Goal: Information Seeking & Learning: Learn about a topic

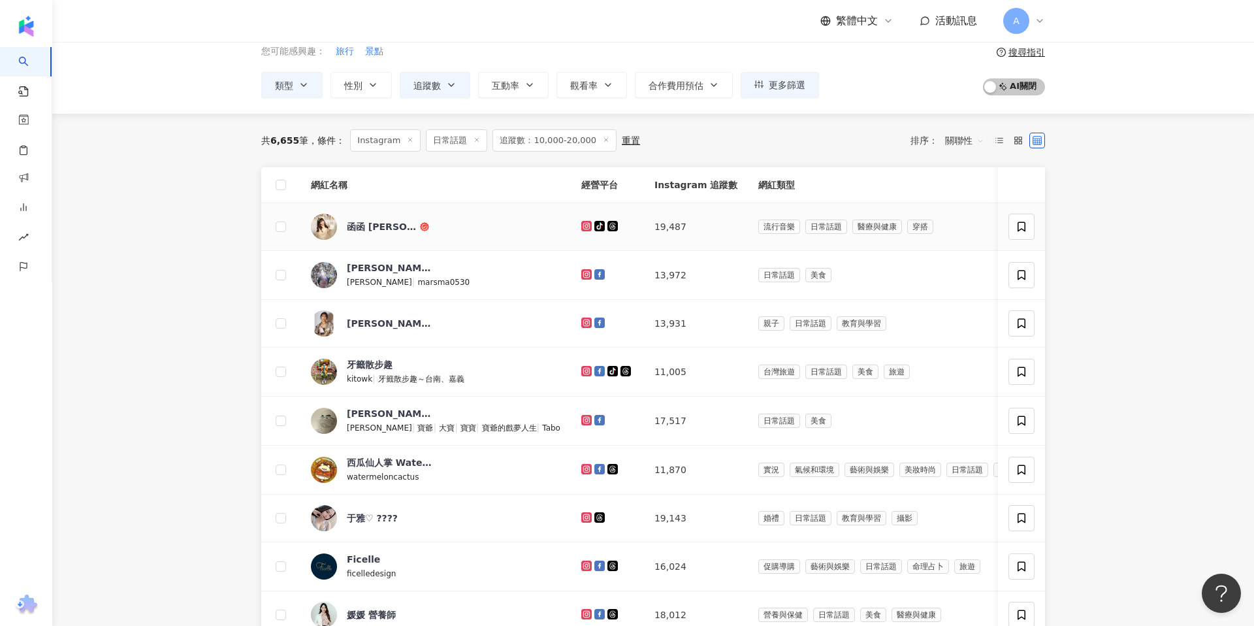
click at [581, 227] on icon at bounding box center [586, 226] width 10 height 10
click at [581, 269] on icon at bounding box center [586, 274] width 10 height 10
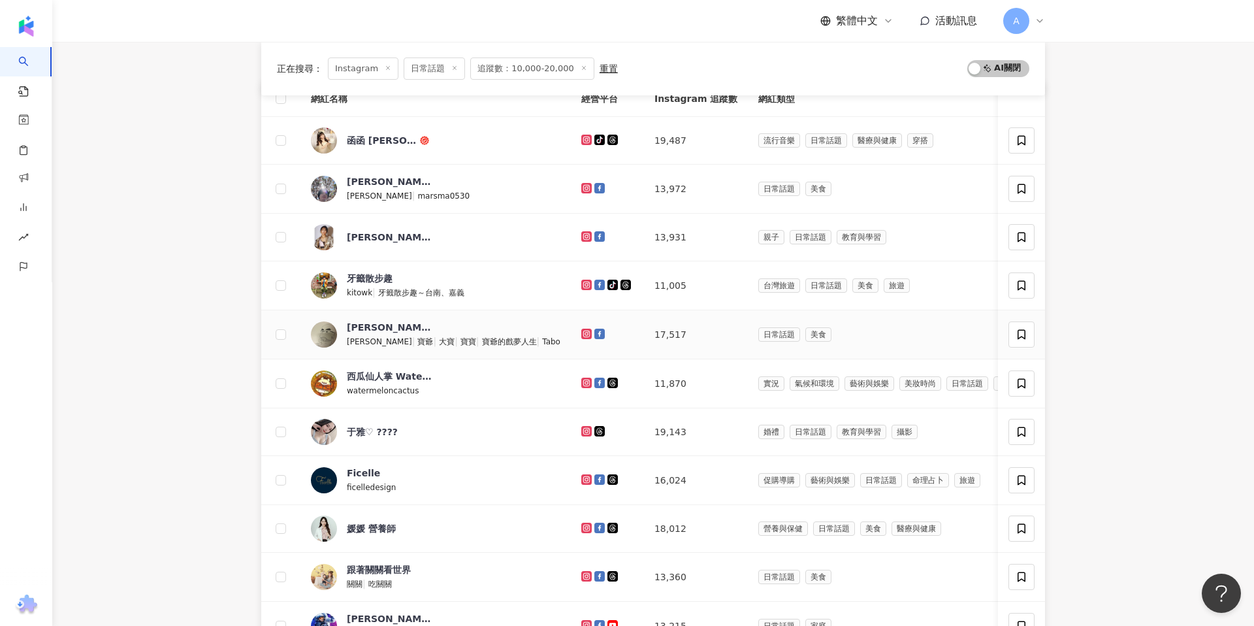
scroll to position [207, 0]
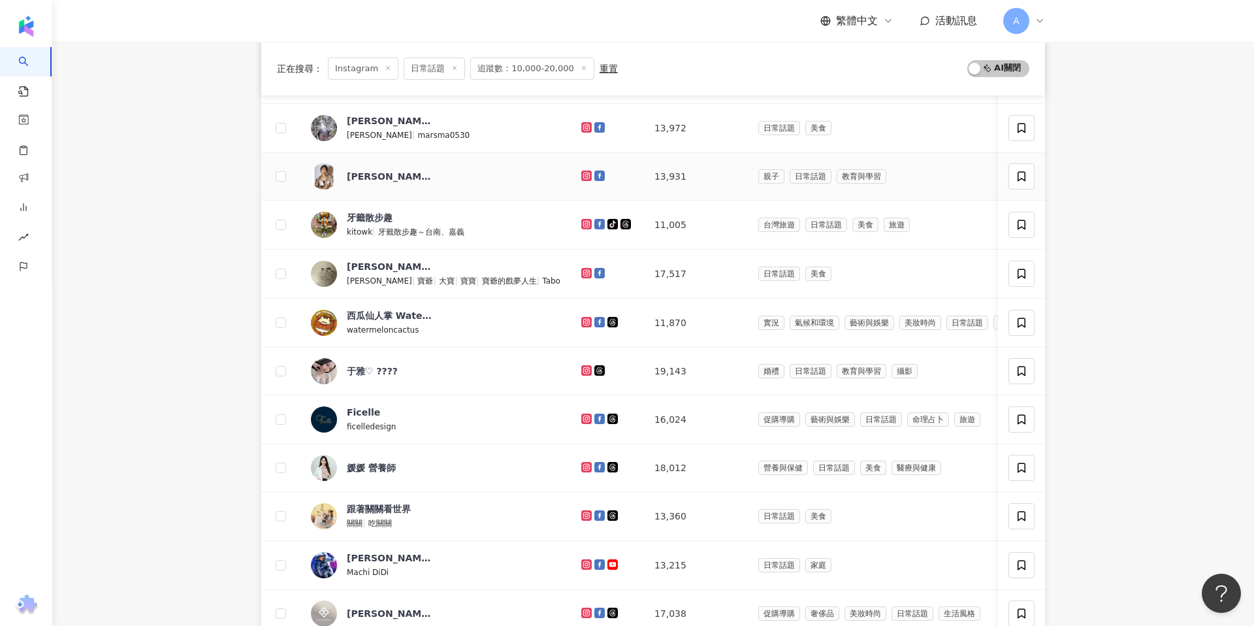
click at [585, 175] on icon at bounding box center [586, 175] width 2 height 2
click at [583, 223] on icon at bounding box center [587, 224] width 8 height 8
click at [581, 271] on g at bounding box center [586, 273] width 10 height 10
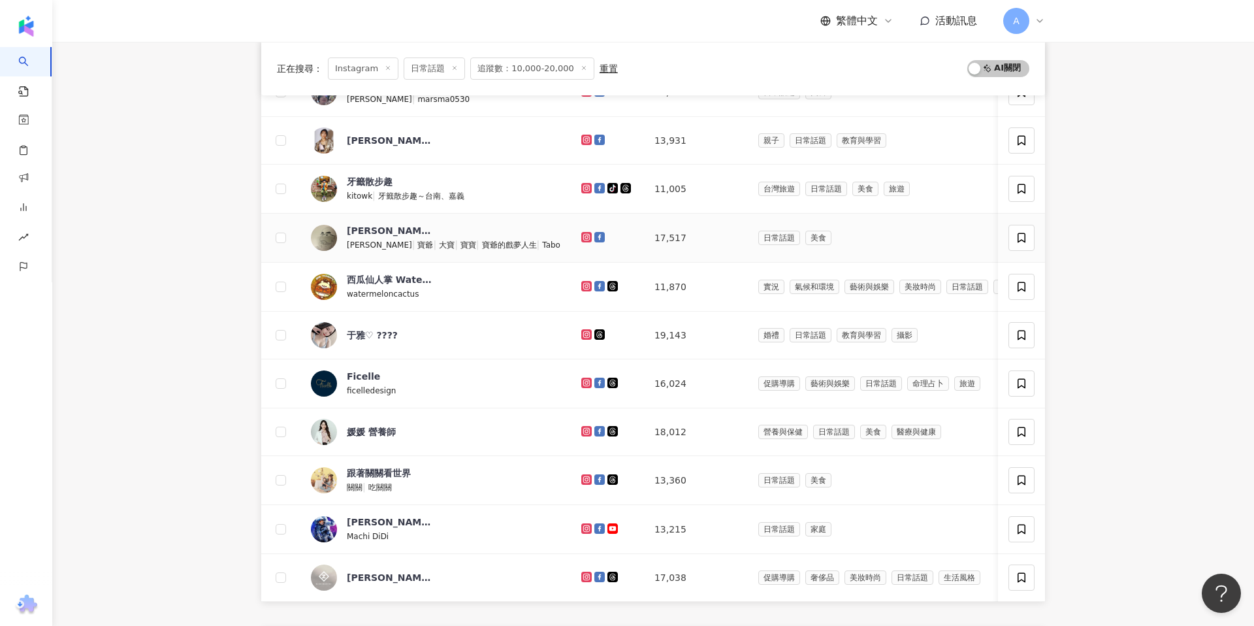
scroll to position [251, 0]
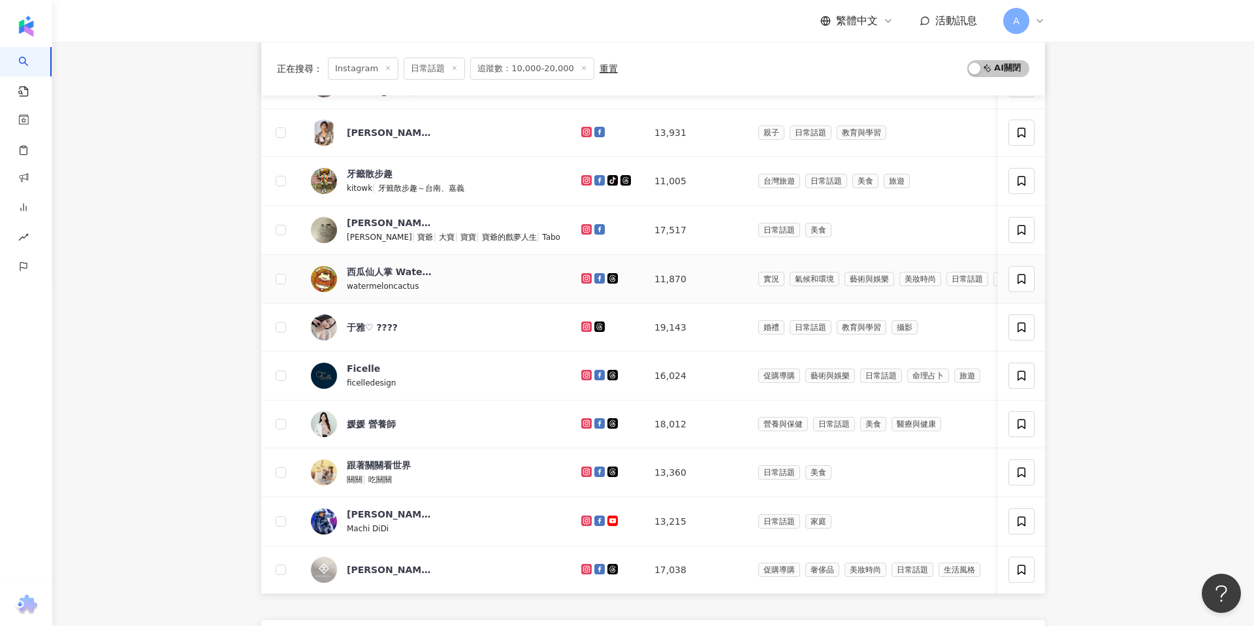
click at [584, 276] on icon at bounding box center [586, 277] width 5 height 5
click at [584, 327] on icon at bounding box center [586, 325] width 5 height 5
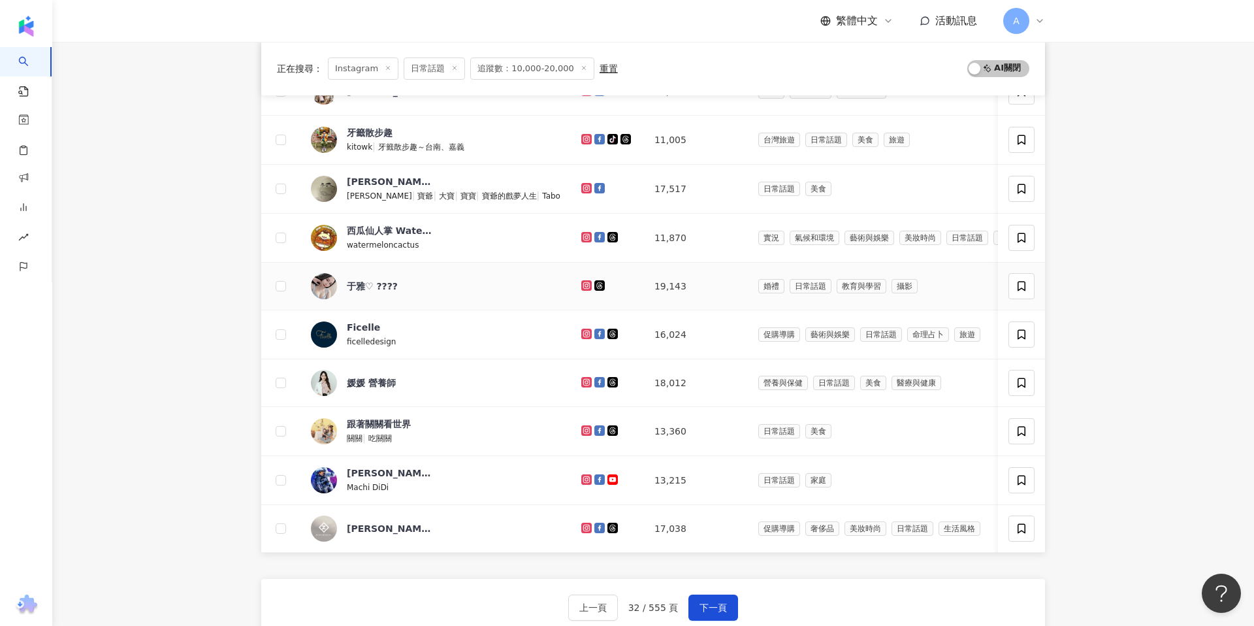
scroll to position [297, 0]
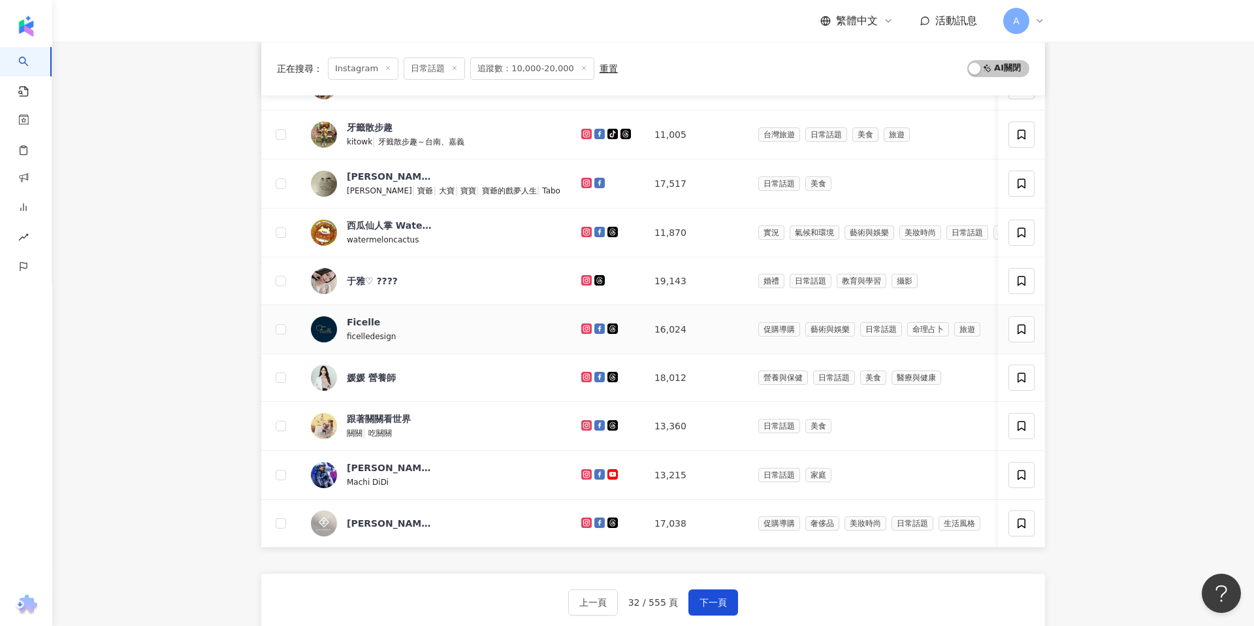
click at [584, 326] on icon at bounding box center [586, 327] width 5 height 5
click at [585, 376] on icon at bounding box center [586, 377] width 2 height 2
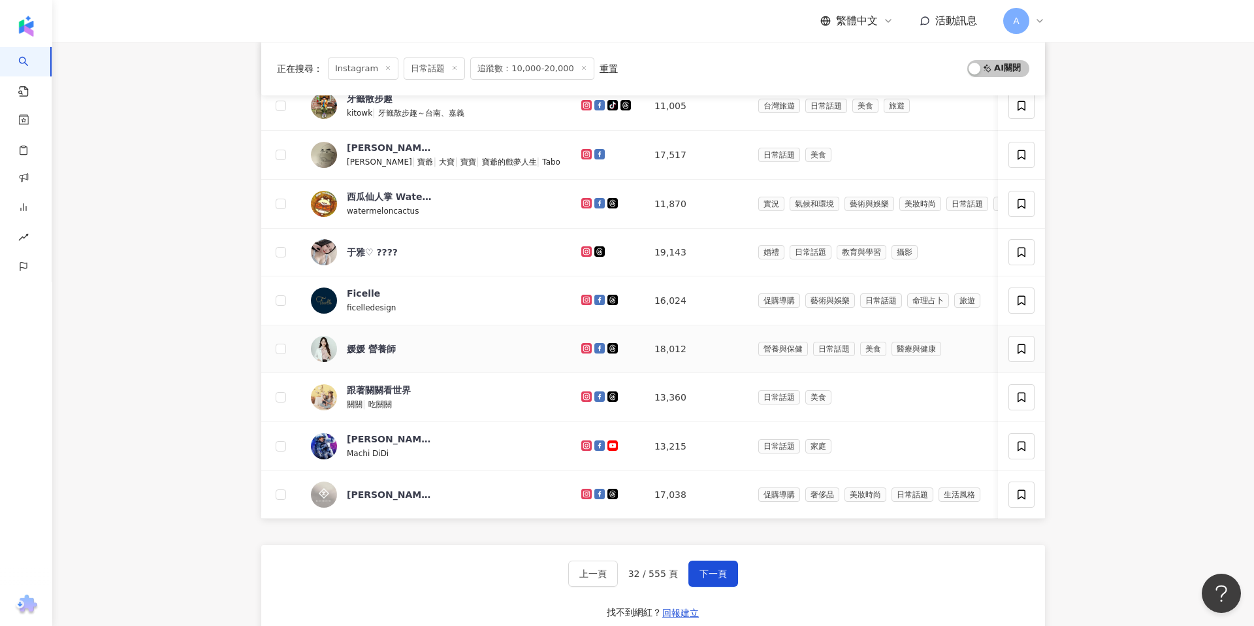
scroll to position [333, 0]
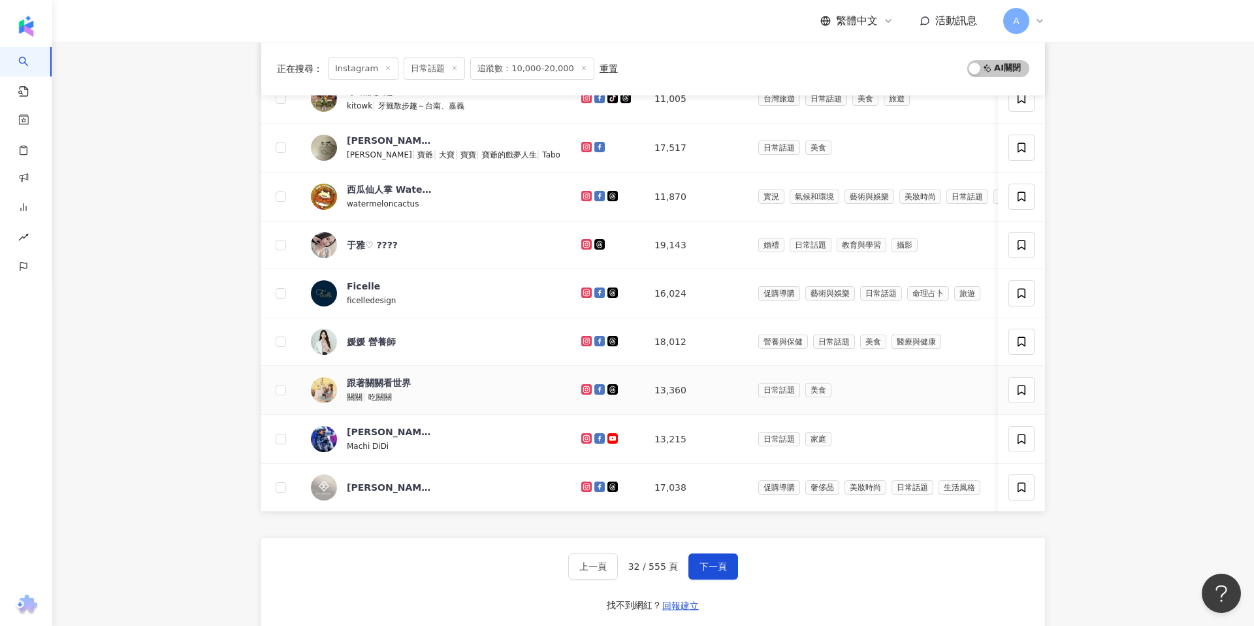
click at [584, 390] on icon at bounding box center [586, 388] width 5 height 5
click at [581, 439] on g at bounding box center [586, 438] width 10 height 10
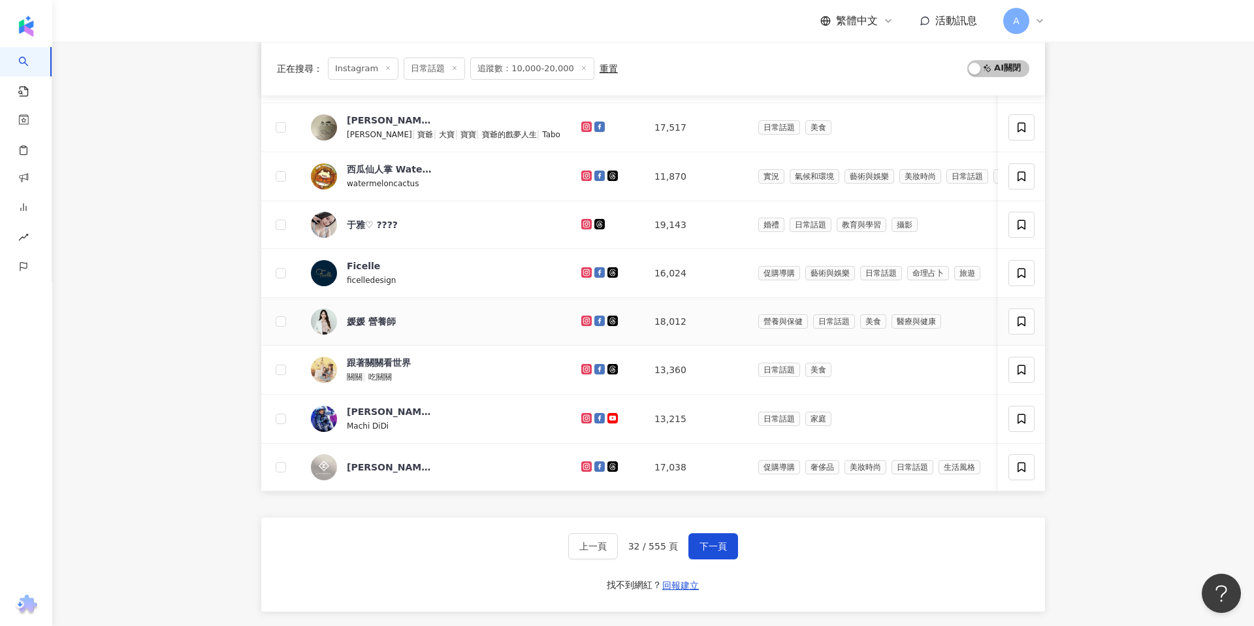
scroll to position [379, 0]
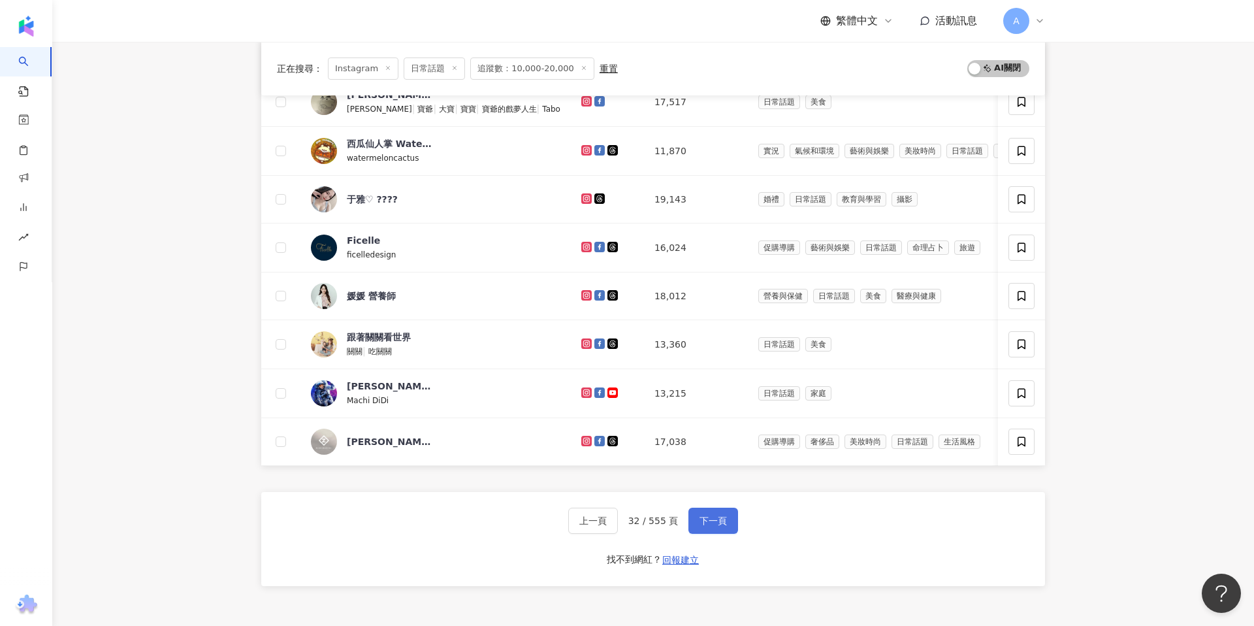
click at [717, 524] on span "下一頁" at bounding box center [713, 520] width 27 height 10
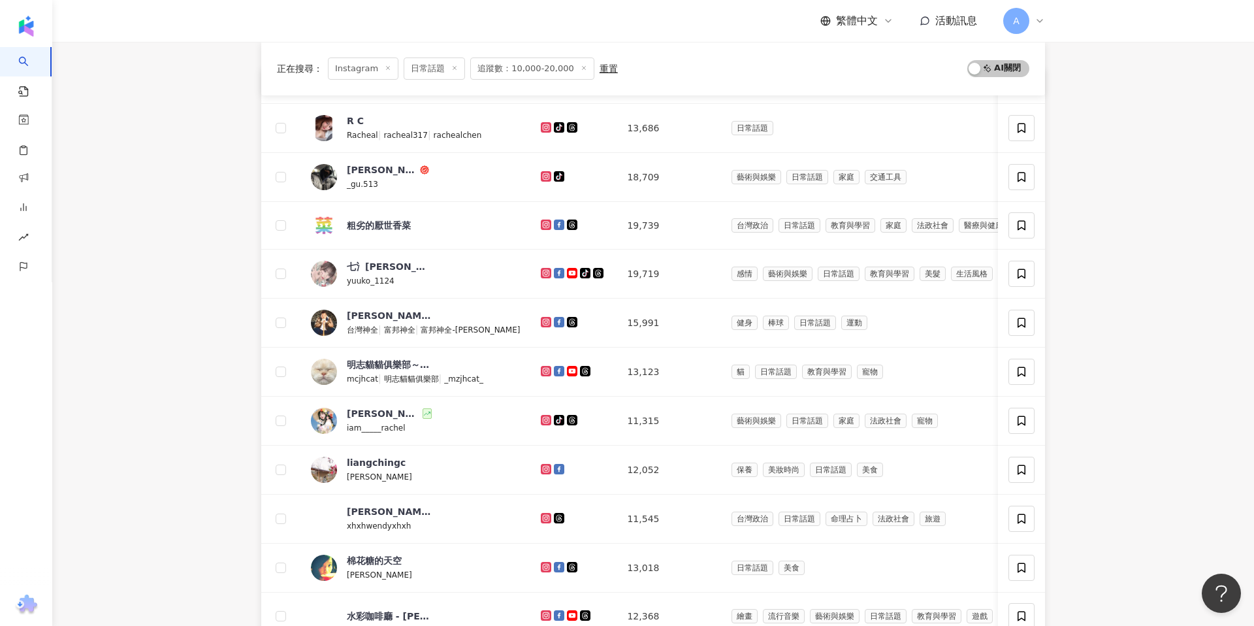
scroll to position [108, 0]
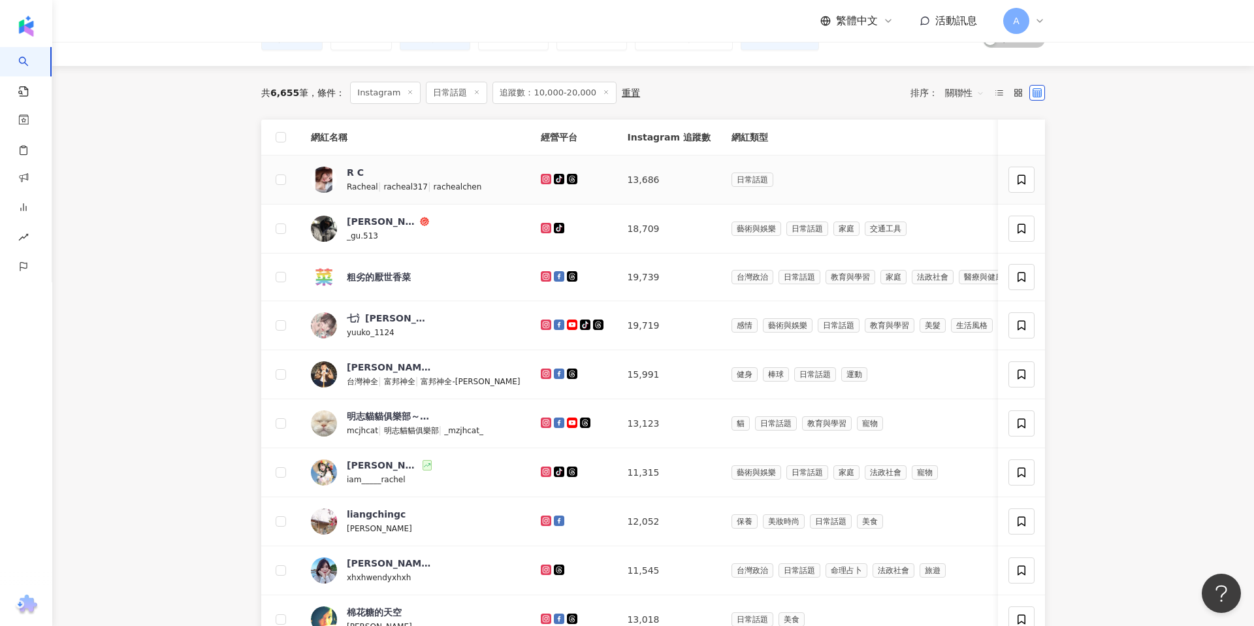
click at [542, 180] on icon at bounding box center [546, 179] width 8 height 8
click at [541, 224] on icon at bounding box center [546, 228] width 10 height 10
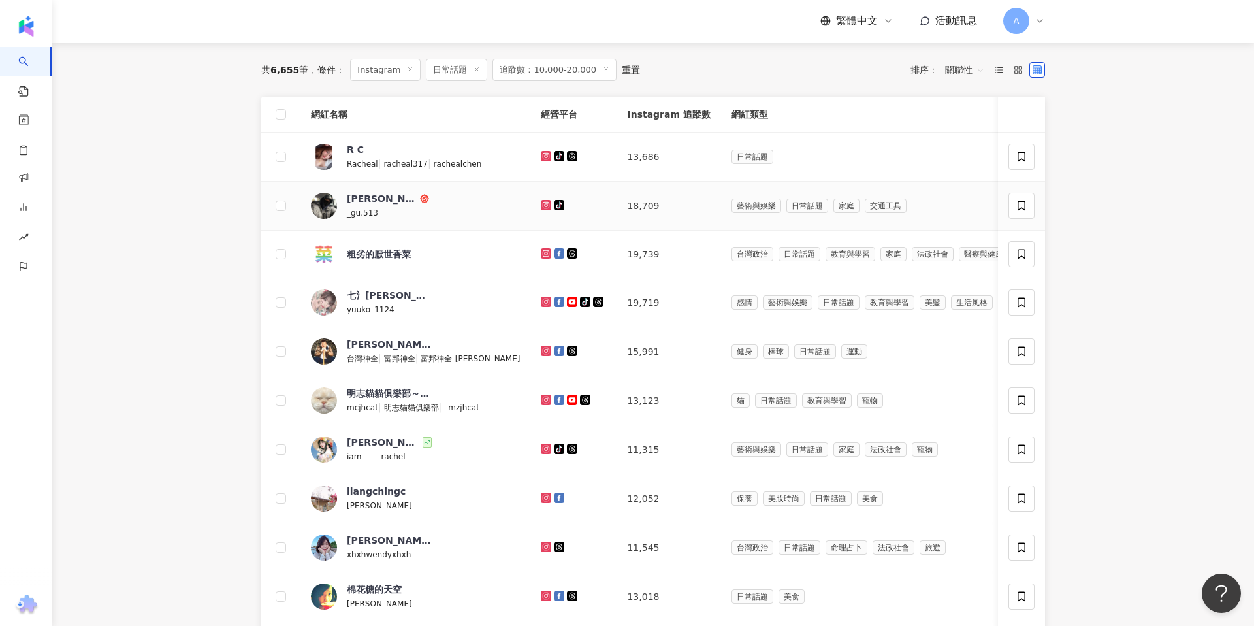
scroll to position [130, 0]
click at [544, 300] on icon at bounding box center [546, 301] width 5 height 5
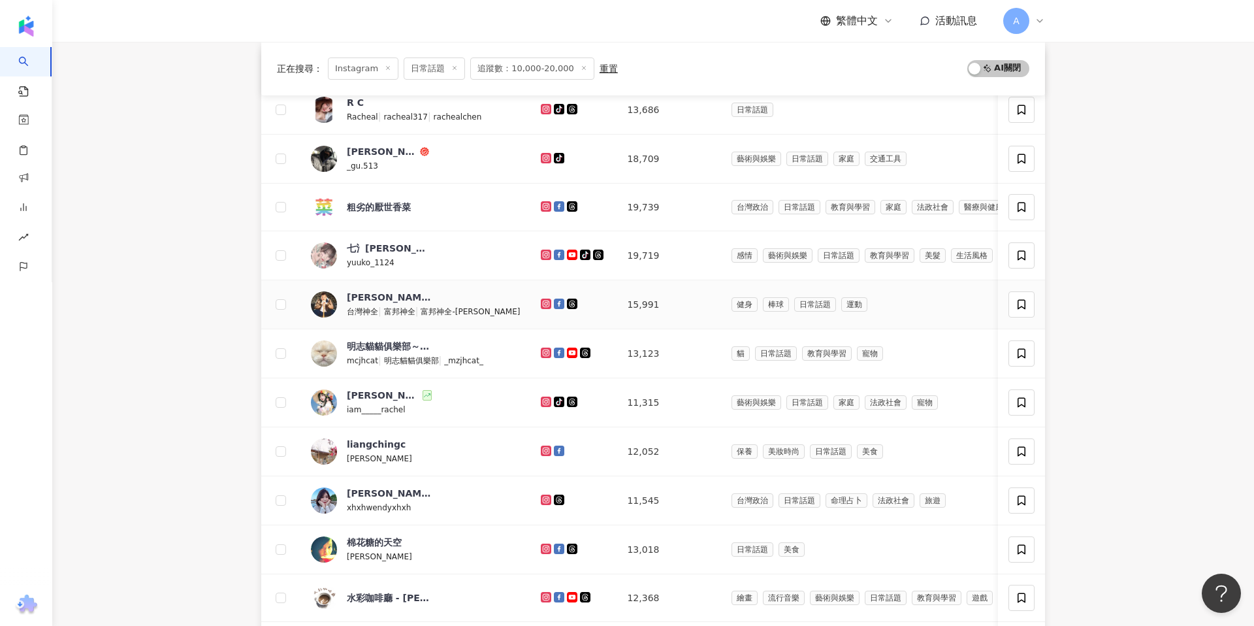
click at [542, 303] on icon at bounding box center [546, 304] width 8 height 8
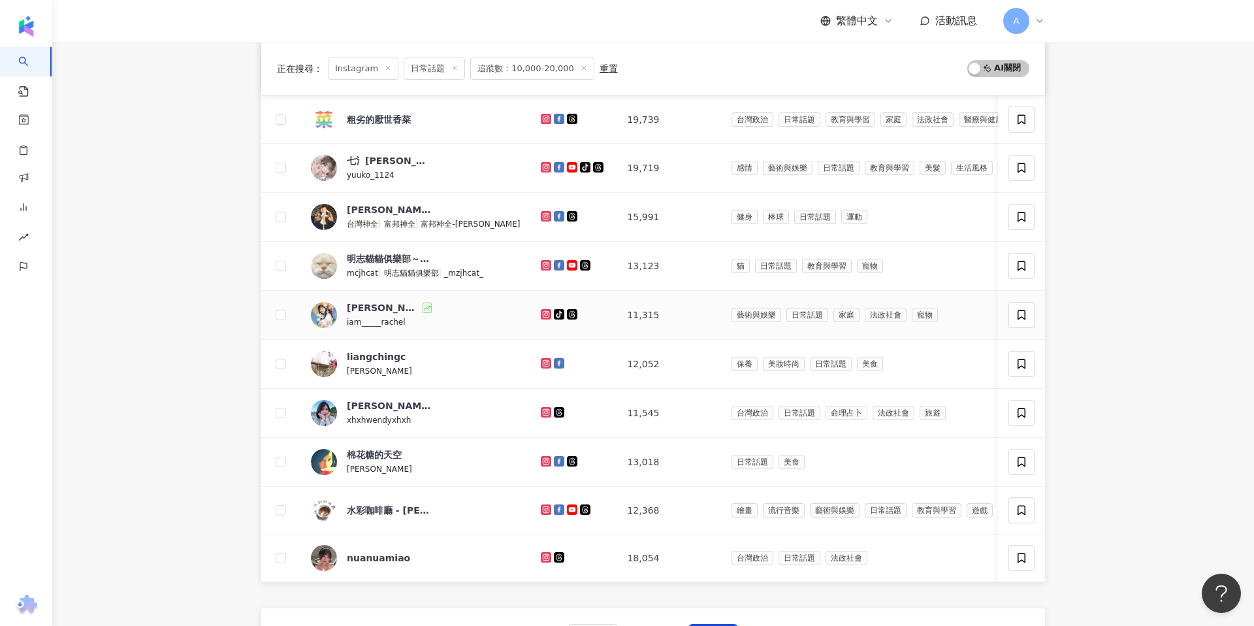
scroll to position [266, 0]
click at [542, 264] on icon at bounding box center [546, 265] width 8 height 8
click at [542, 314] on icon at bounding box center [546, 314] width 8 height 8
click at [542, 361] on icon at bounding box center [546, 363] width 8 height 8
click at [544, 409] on icon at bounding box center [546, 410] width 5 height 5
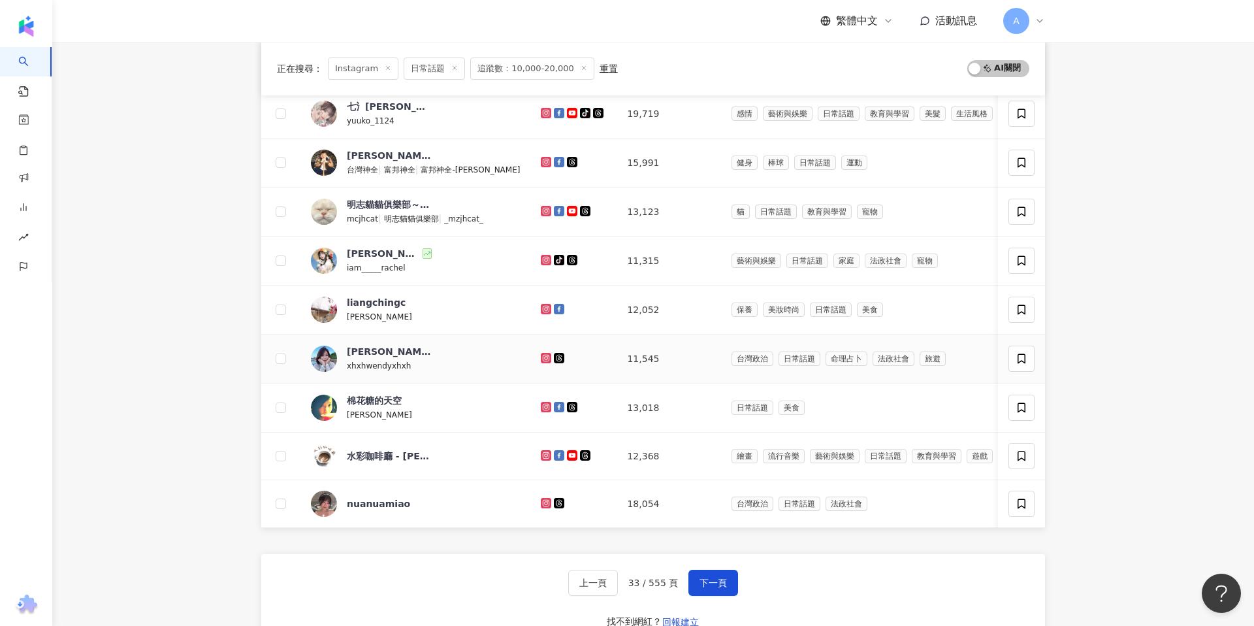
scroll to position [341, 0]
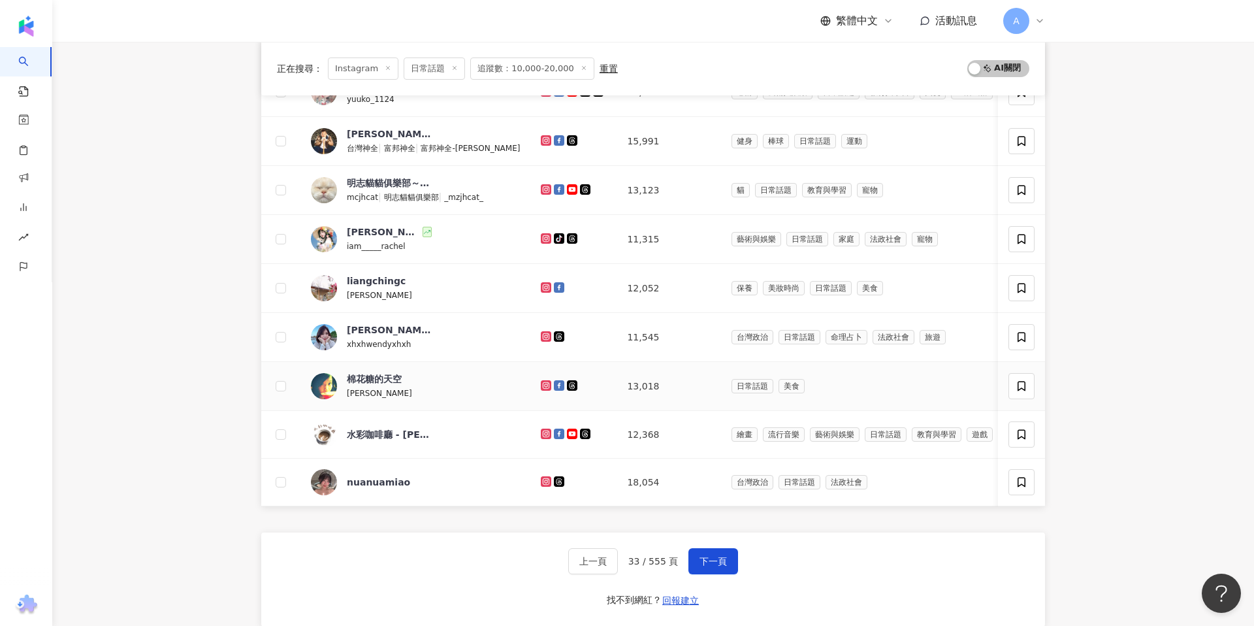
click at [541, 383] on icon at bounding box center [546, 385] width 10 height 10
click at [542, 431] on icon at bounding box center [546, 434] width 8 height 8
click at [544, 479] on icon at bounding box center [546, 480] width 5 height 5
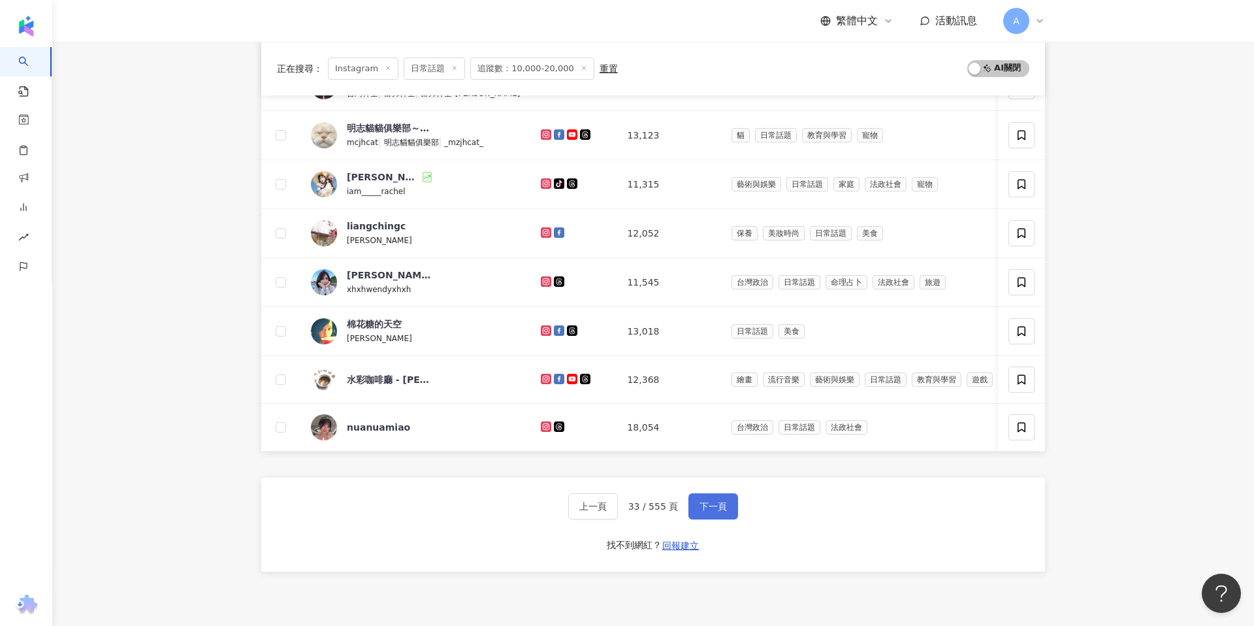
click at [700, 508] on span "下一頁" at bounding box center [713, 506] width 27 height 10
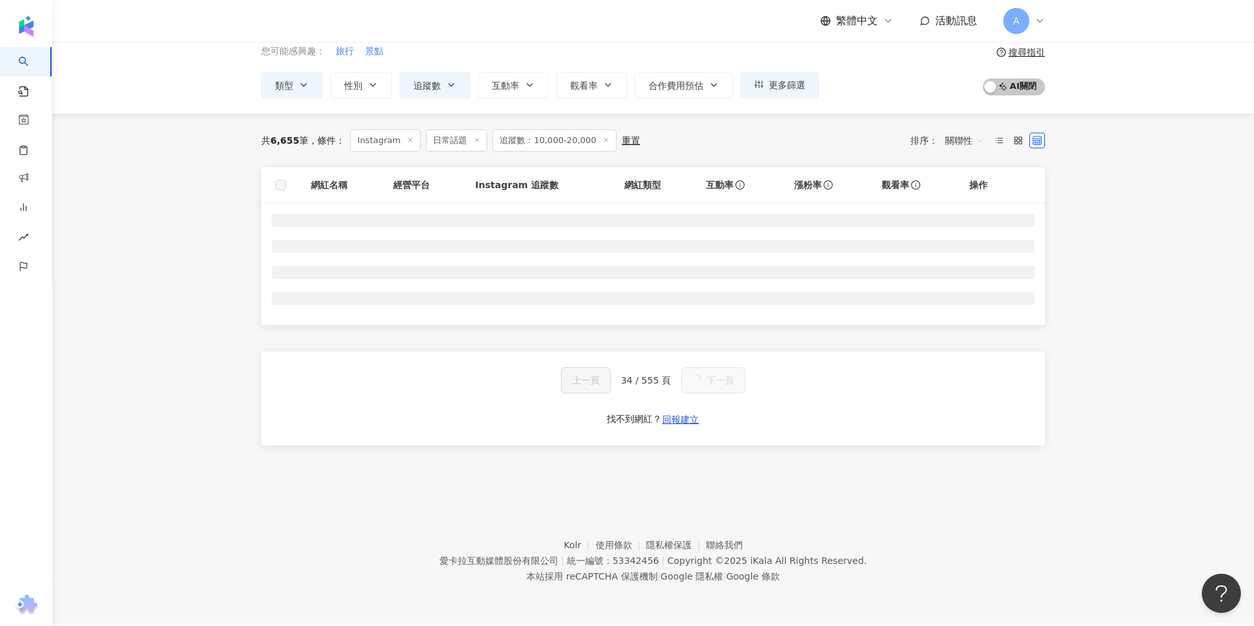
scroll to position [33, 0]
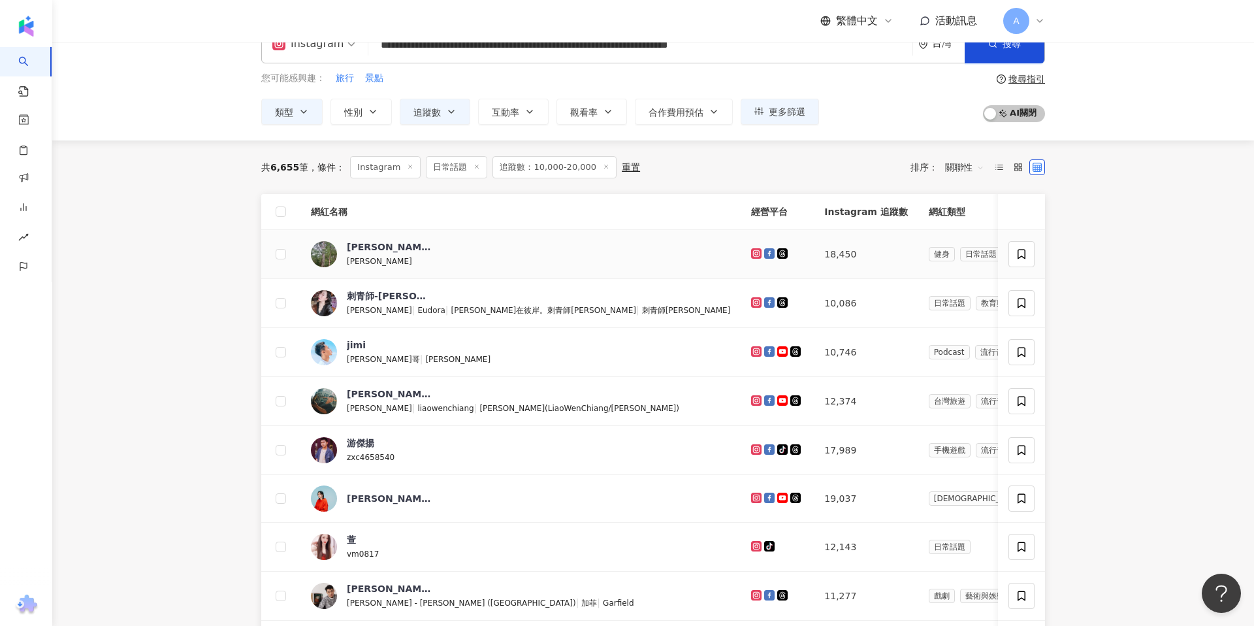
click at [753, 250] on icon at bounding box center [757, 254] width 8 height 8
click at [751, 299] on icon at bounding box center [756, 302] width 10 height 10
click at [751, 347] on icon at bounding box center [756, 351] width 10 height 10
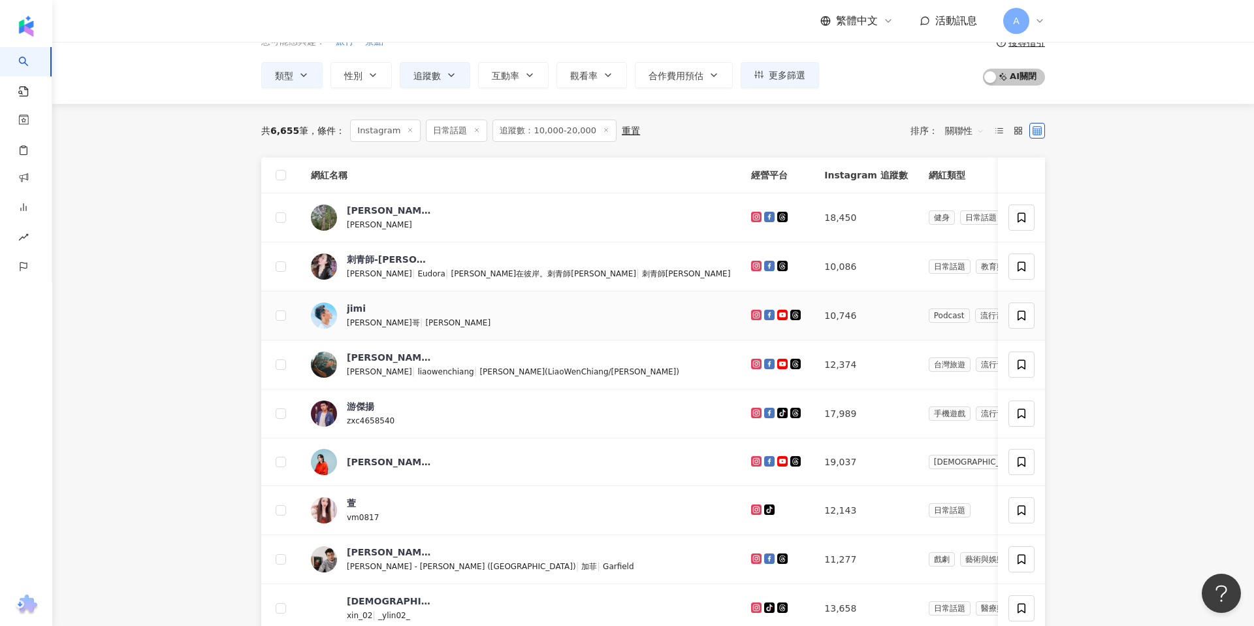
scroll to position [88, 0]
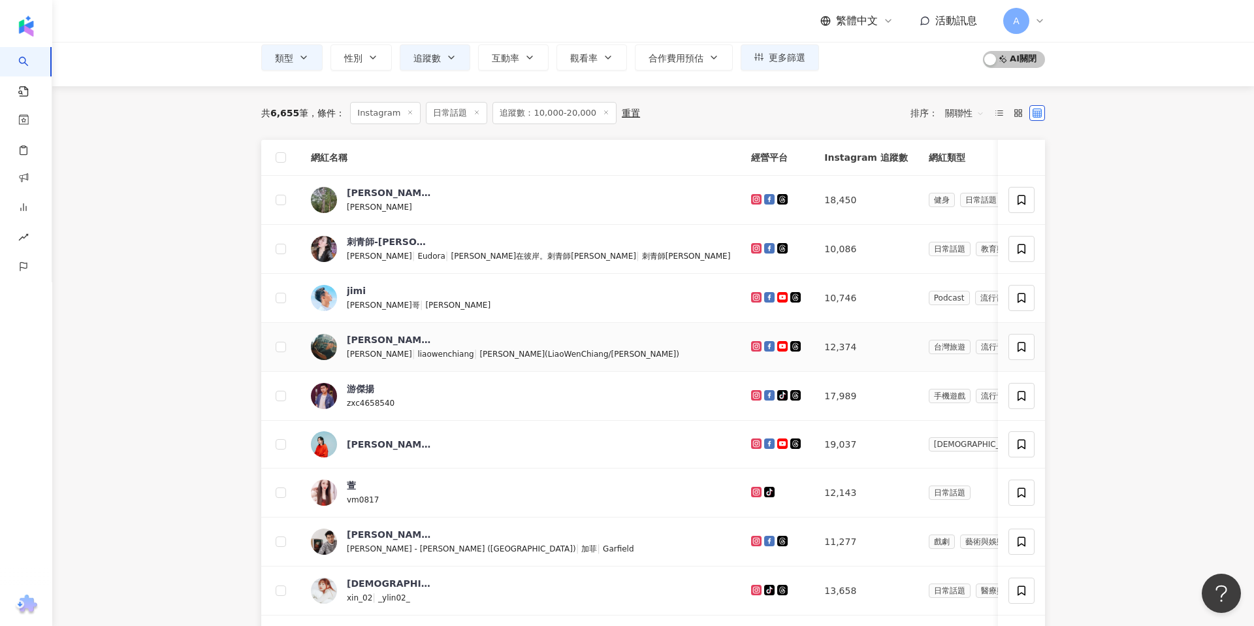
click at [753, 347] on icon at bounding box center [757, 346] width 8 height 8
click at [753, 391] on icon at bounding box center [757, 395] width 8 height 8
click at [754, 442] on icon at bounding box center [756, 442] width 5 height 5
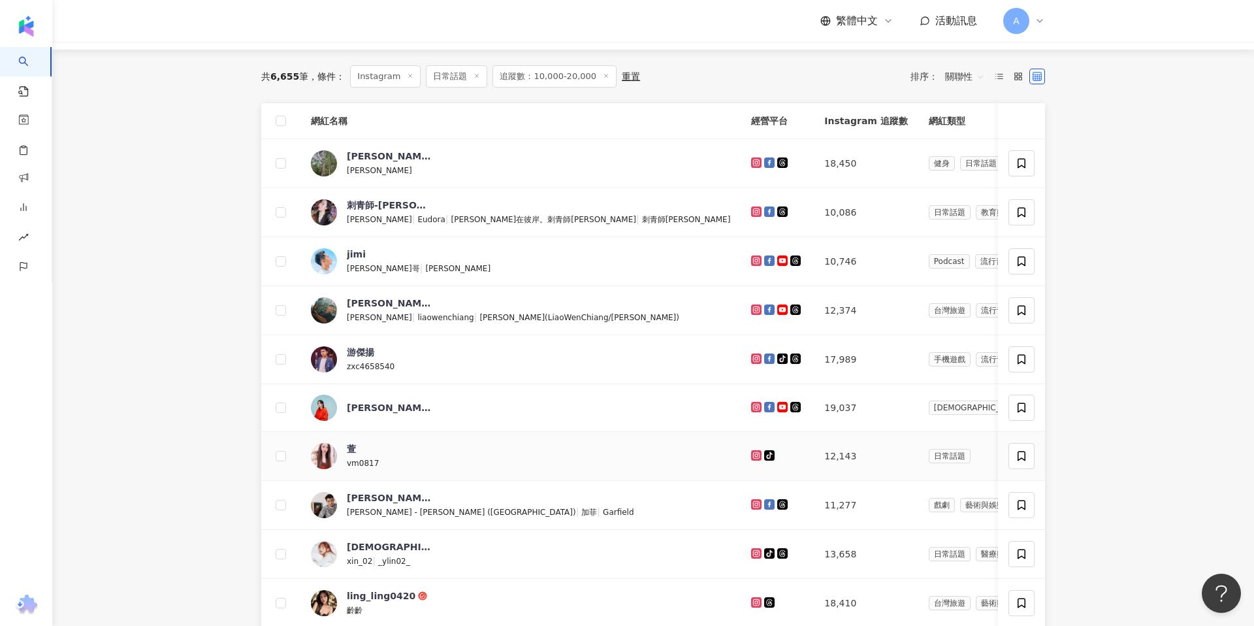
click at [751, 451] on icon at bounding box center [756, 455] width 10 height 10
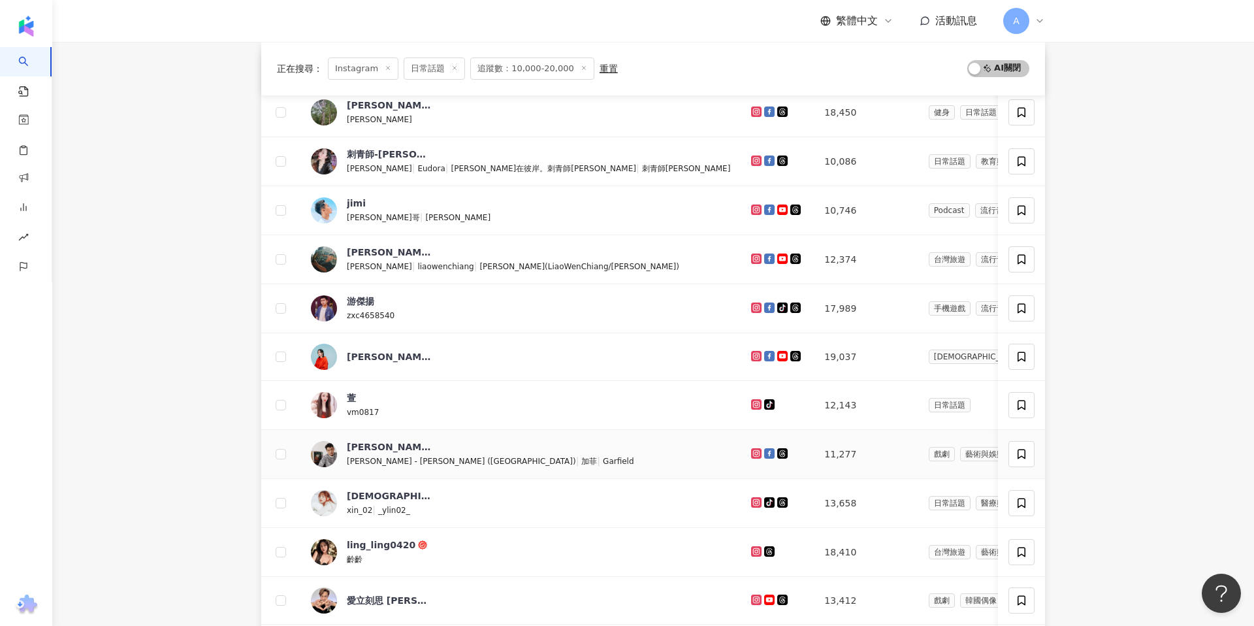
click at [756, 452] on icon at bounding box center [757, 453] width 2 height 2
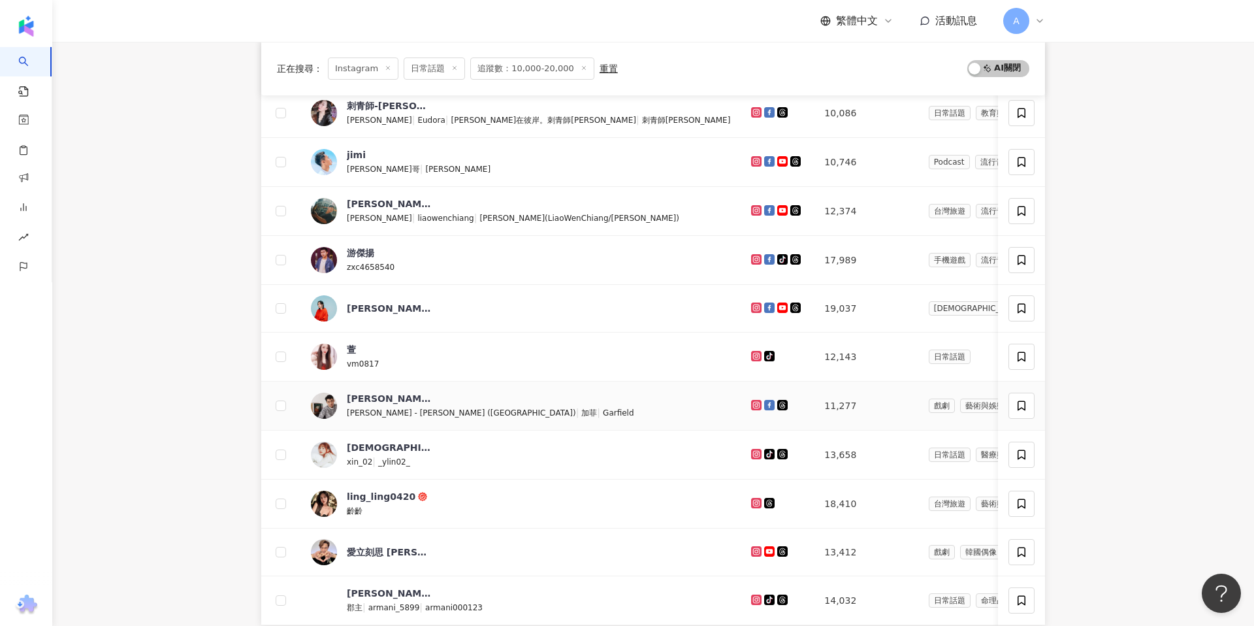
scroll to position [233, 0]
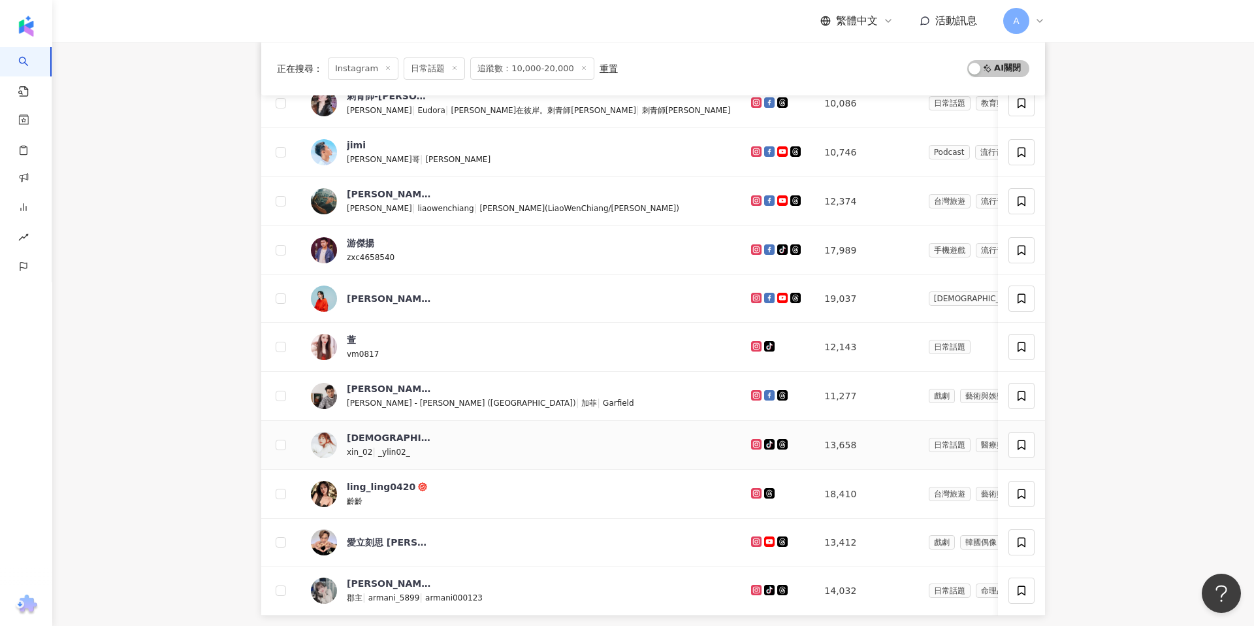
click at [754, 443] on icon at bounding box center [756, 443] width 5 height 5
click at [751, 489] on icon at bounding box center [756, 493] width 10 height 10
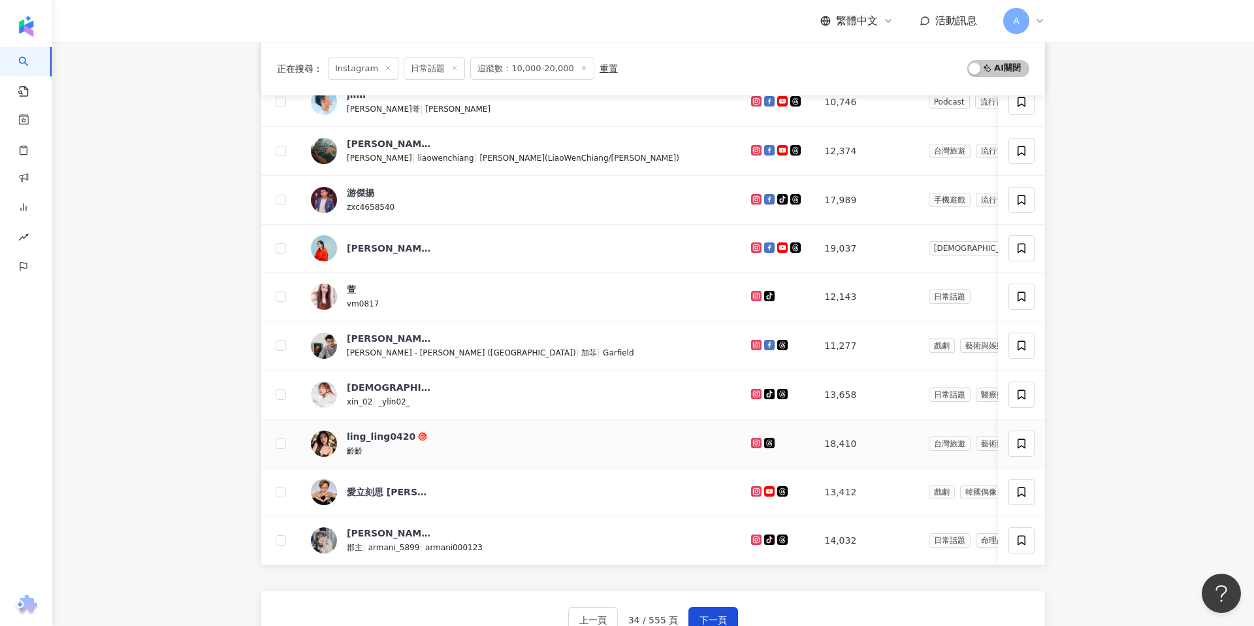
scroll to position [284, 0]
click at [754, 488] on icon at bounding box center [756, 489] width 5 height 5
click at [751, 534] on icon at bounding box center [756, 539] width 10 height 10
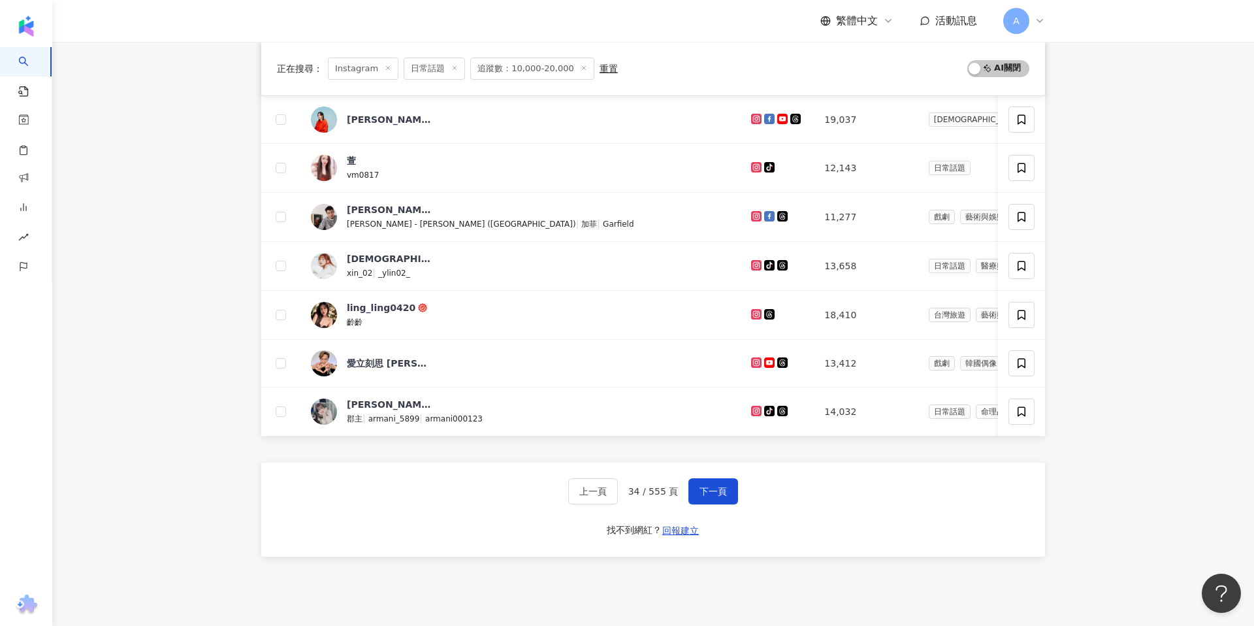
scroll to position [502, 0]
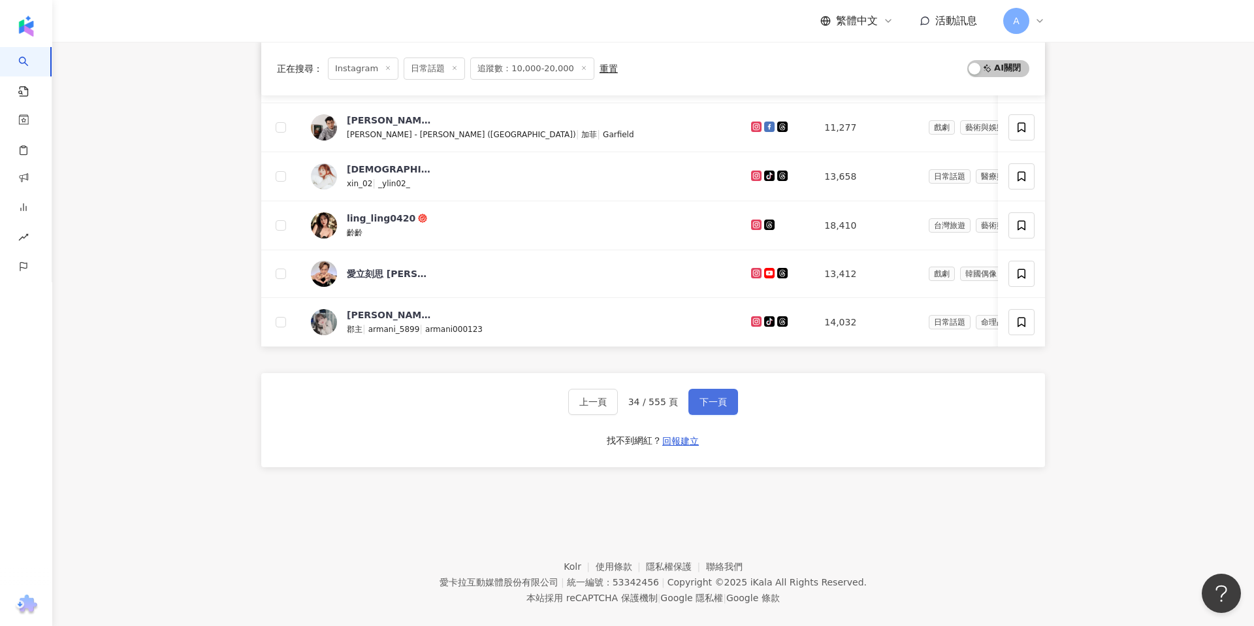
click at [728, 397] on button "下一頁" at bounding box center [714, 402] width 50 height 26
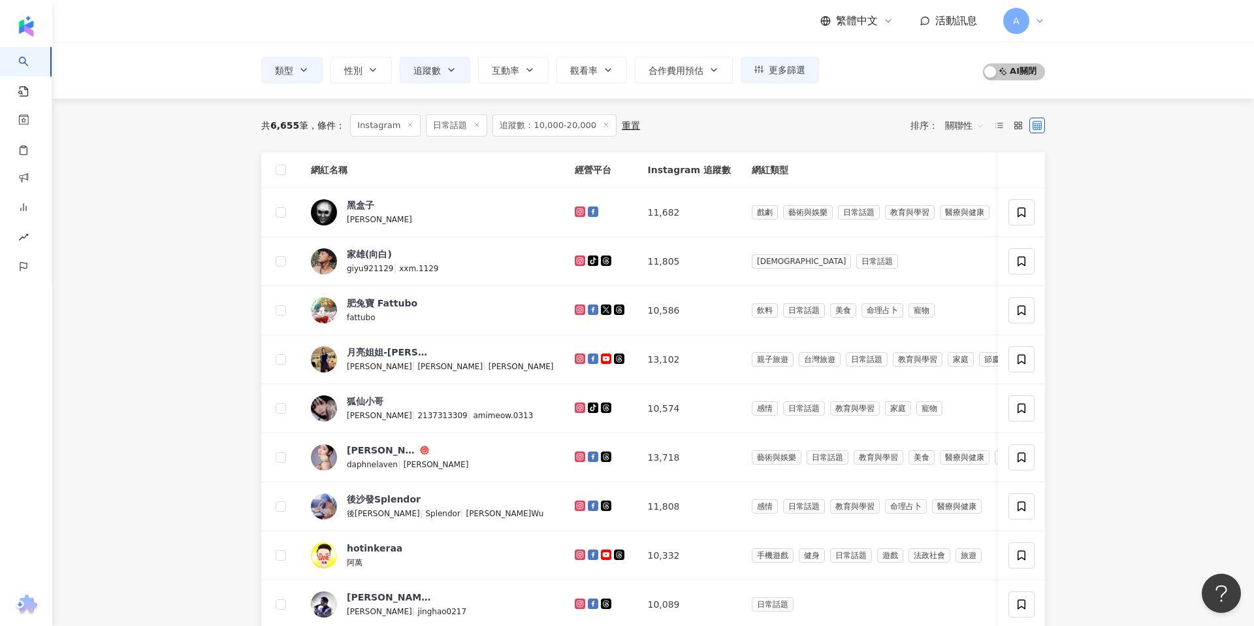
scroll to position [89, 0]
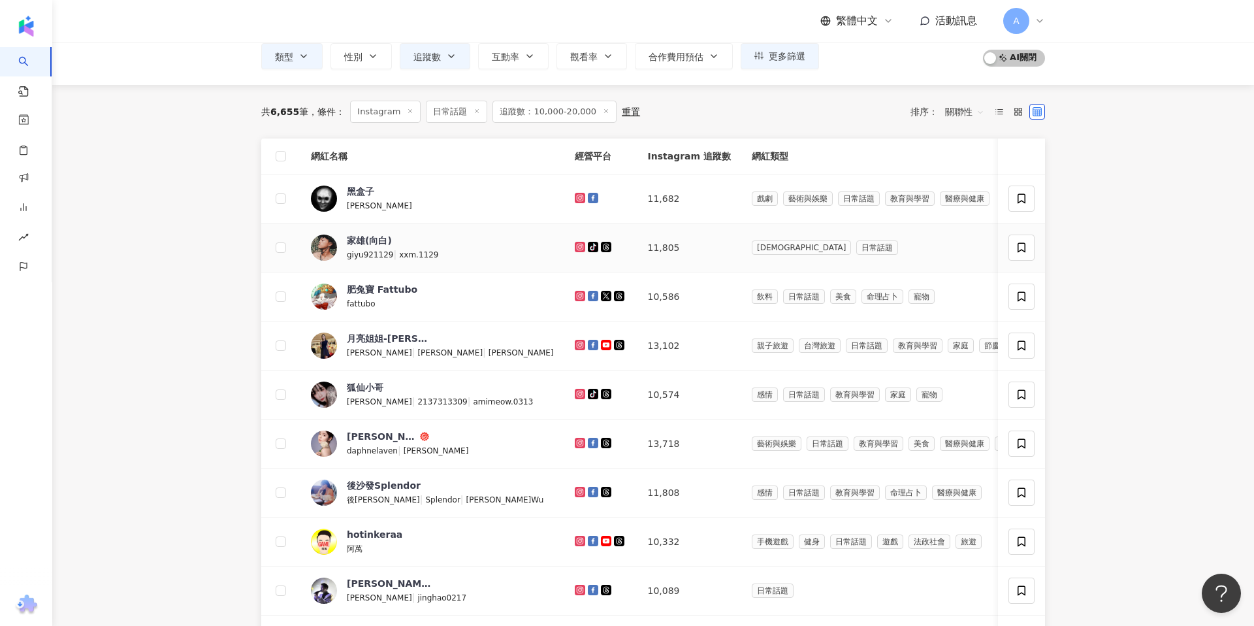
click at [576, 247] on icon at bounding box center [580, 247] width 8 height 8
click at [577, 294] on icon at bounding box center [579, 295] width 5 height 5
click at [577, 347] on icon at bounding box center [579, 344] width 5 height 5
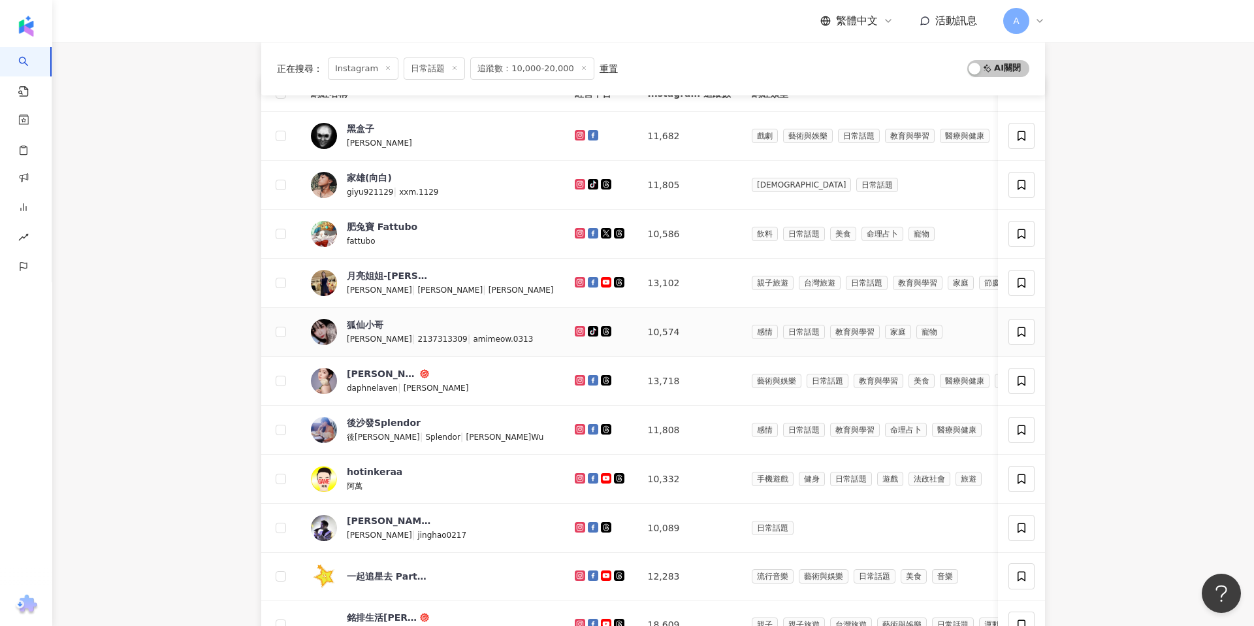
scroll to position [201, 0]
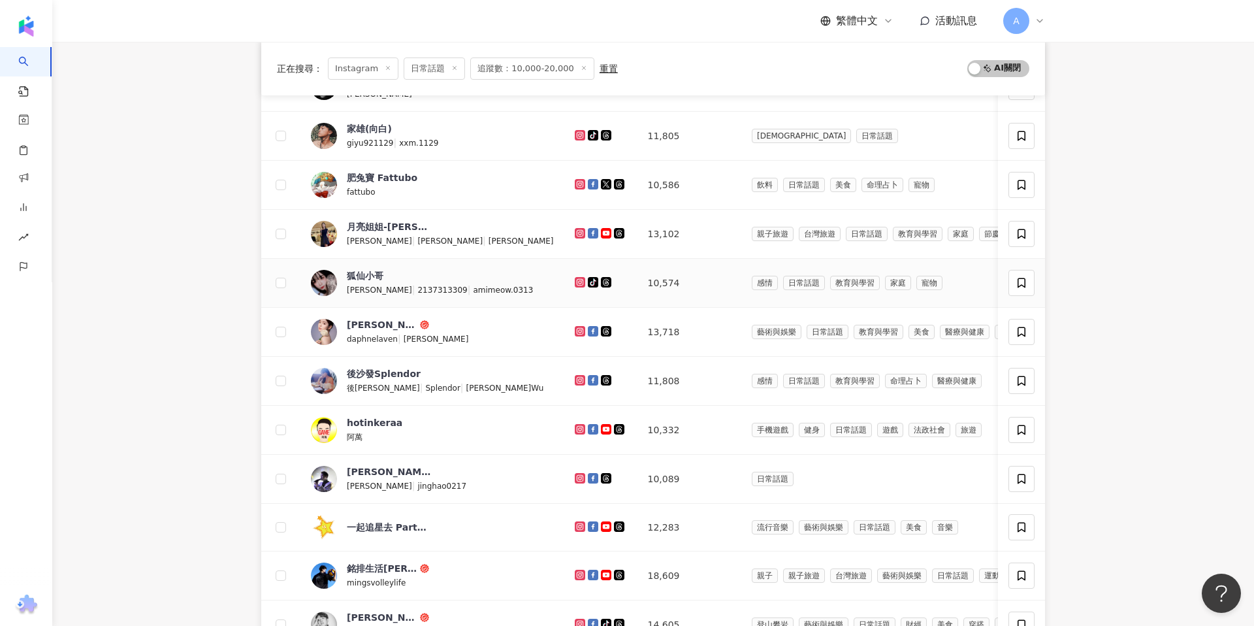
click at [577, 279] on icon at bounding box center [579, 281] width 5 height 5
click at [575, 337] on div at bounding box center [601, 332] width 52 height 14
click at [575, 326] on icon at bounding box center [580, 331] width 10 height 10
click at [576, 381] on icon at bounding box center [580, 380] width 8 height 8
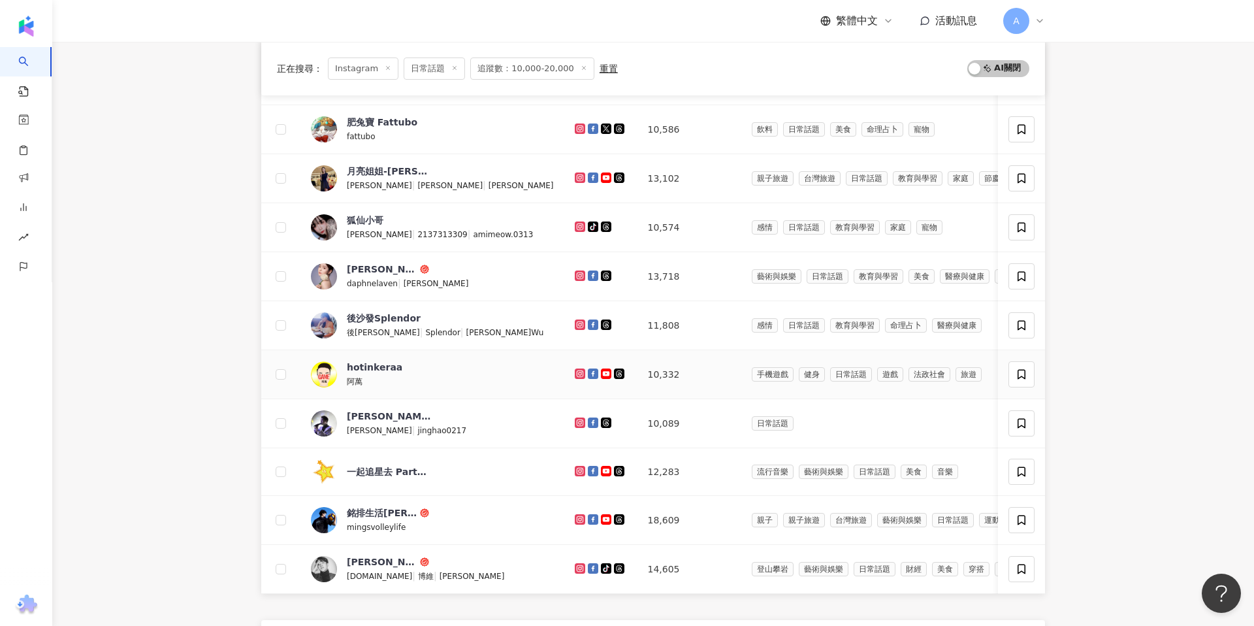
scroll to position [257, 0]
click at [576, 418] on icon at bounding box center [580, 422] width 8 height 8
click at [575, 522] on icon at bounding box center [580, 519] width 10 height 10
click at [579, 566] on icon at bounding box center [580, 567] width 2 height 2
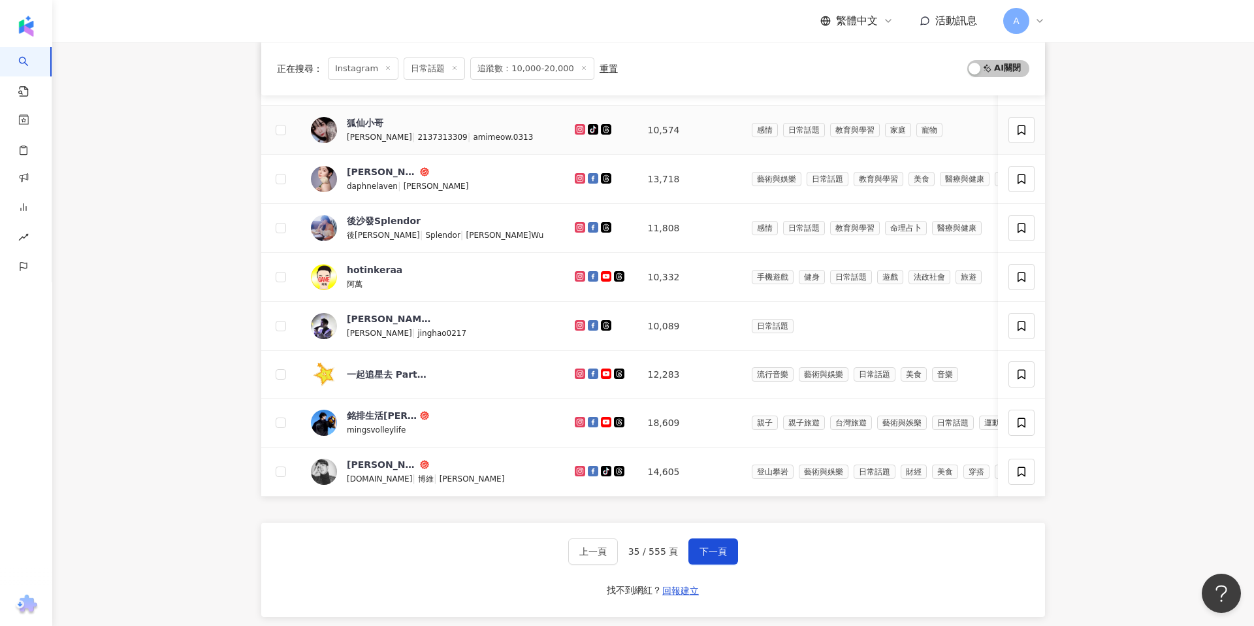
scroll to position [354, 0]
click at [722, 555] on span "下一頁" at bounding box center [713, 551] width 27 height 10
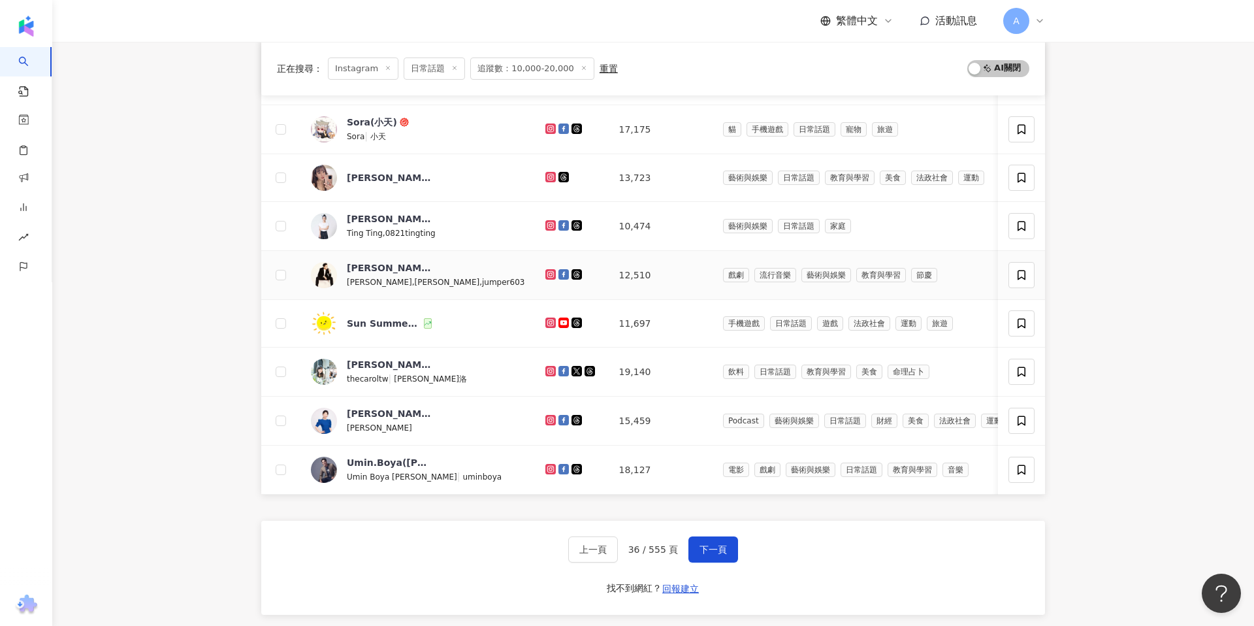
scroll to position [0, 0]
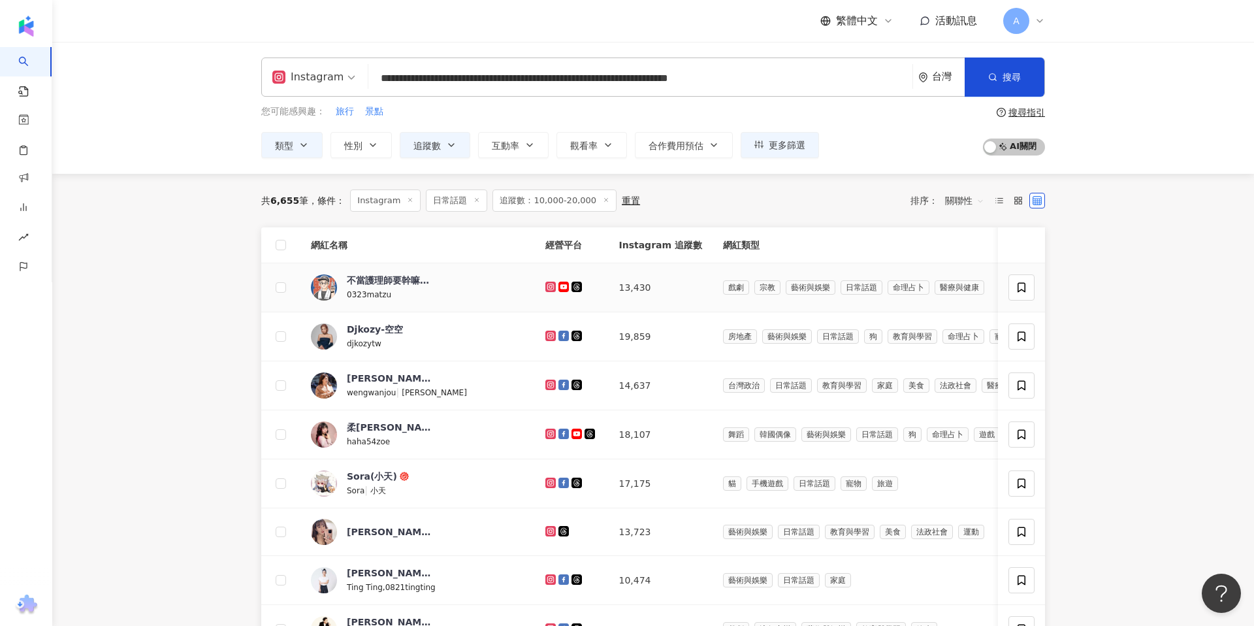
click at [548, 288] on icon at bounding box center [550, 286] width 5 height 5
click at [548, 333] on icon at bounding box center [550, 335] width 5 height 5
click at [547, 383] on icon at bounding box center [551, 385] width 8 height 8
click at [546, 430] on icon at bounding box center [551, 434] width 10 height 10
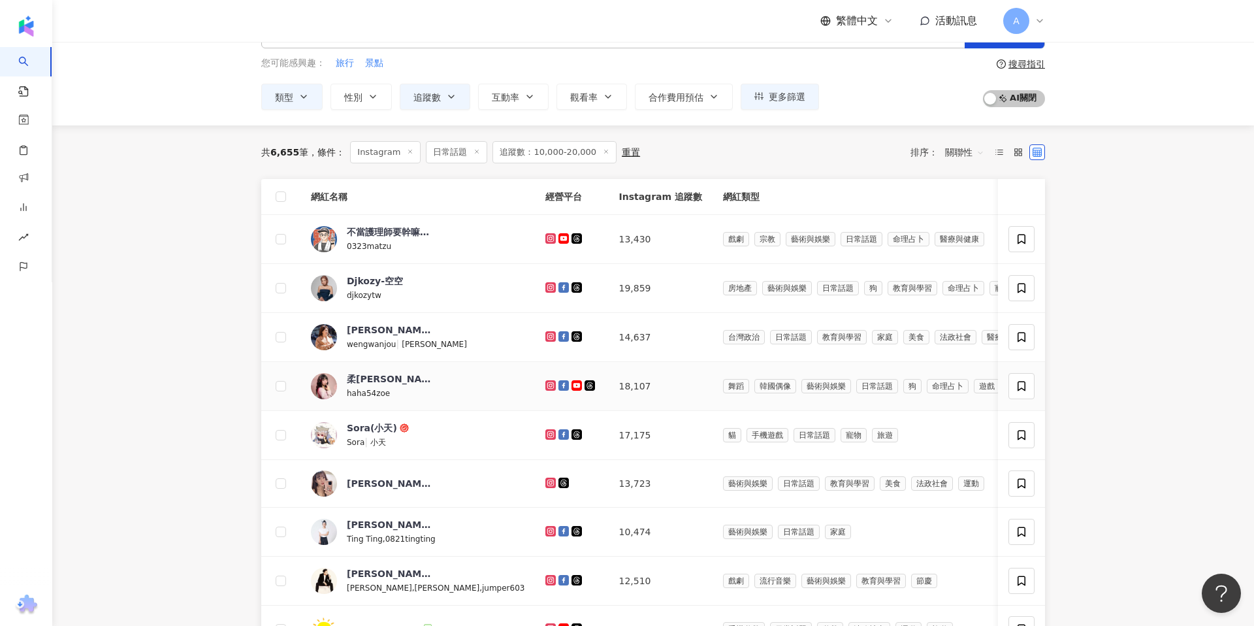
scroll to position [57, 0]
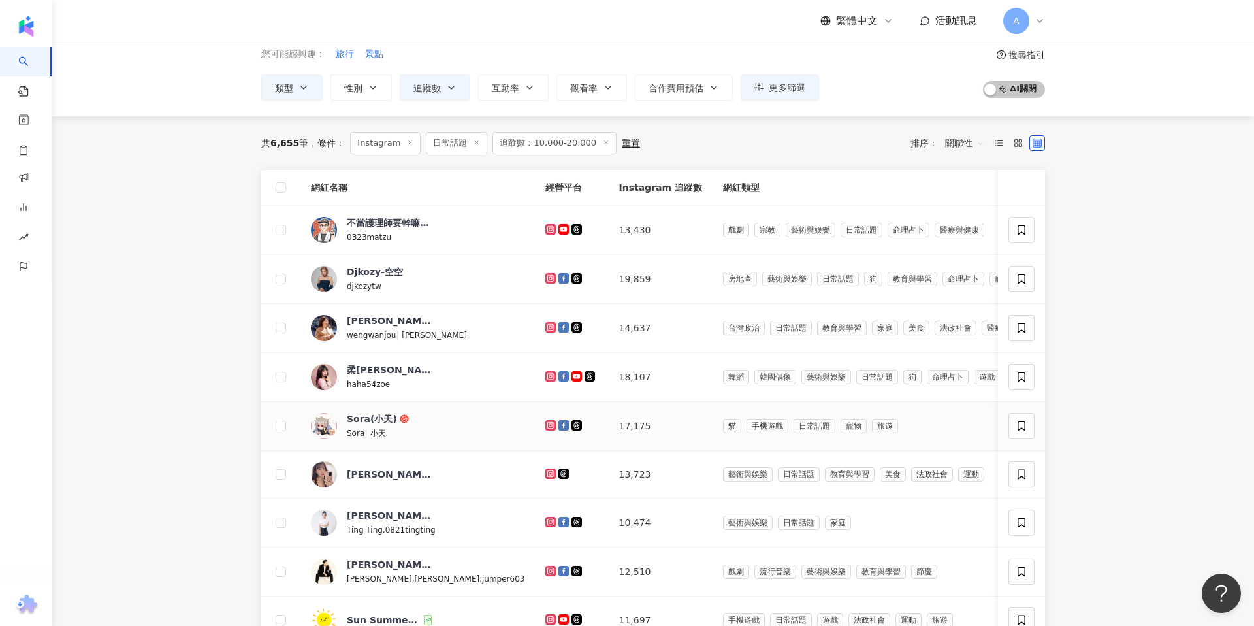
click at [550, 425] on icon at bounding box center [551, 425] width 2 height 2
click at [548, 471] on icon at bounding box center [550, 472] width 5 height 5
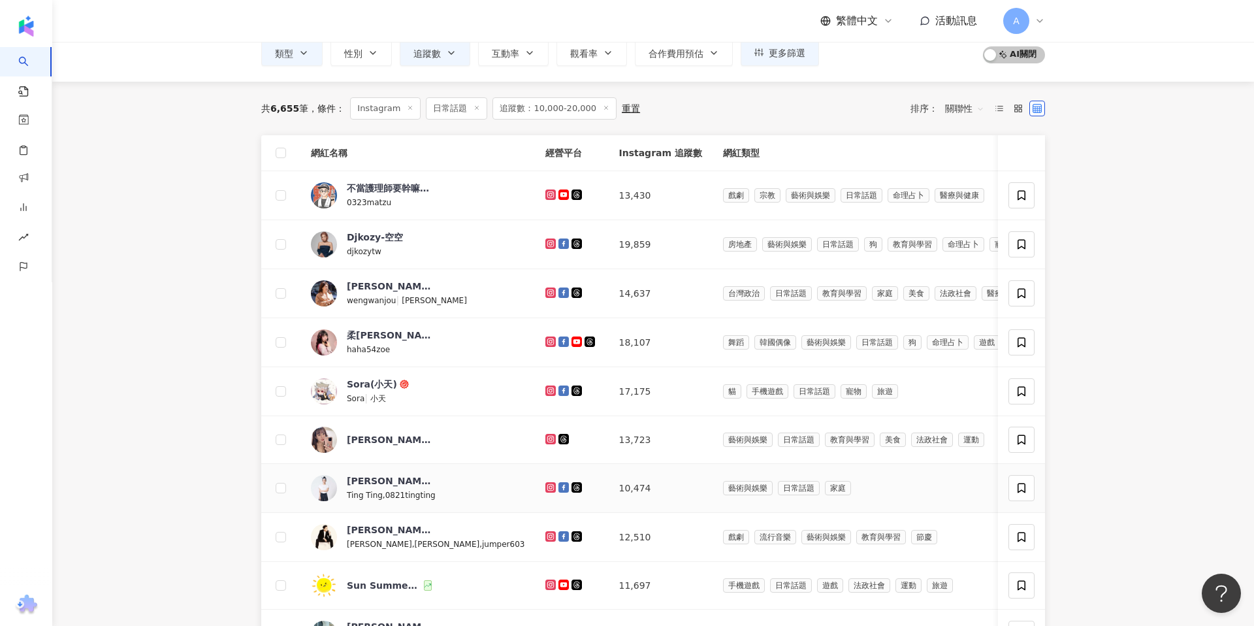
click at [548, 485] on icon at bounding box center [550, 486] width 5 height 5
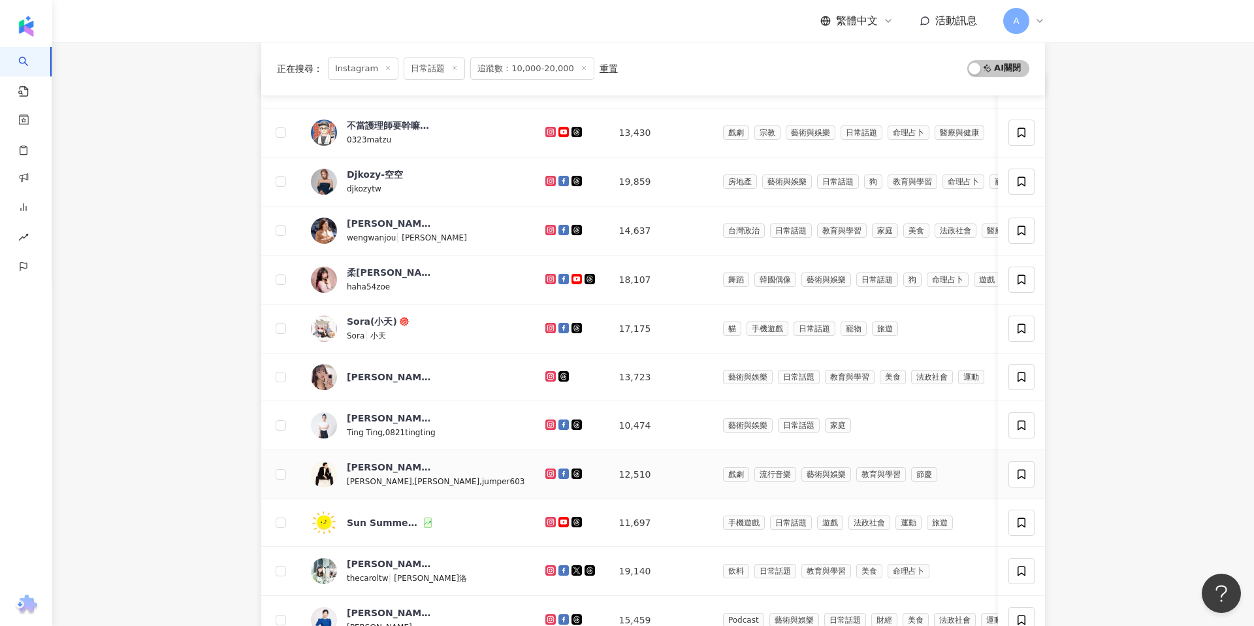
click at [547, 472] on icon at bounding box center [551, 474] width 8 height 8
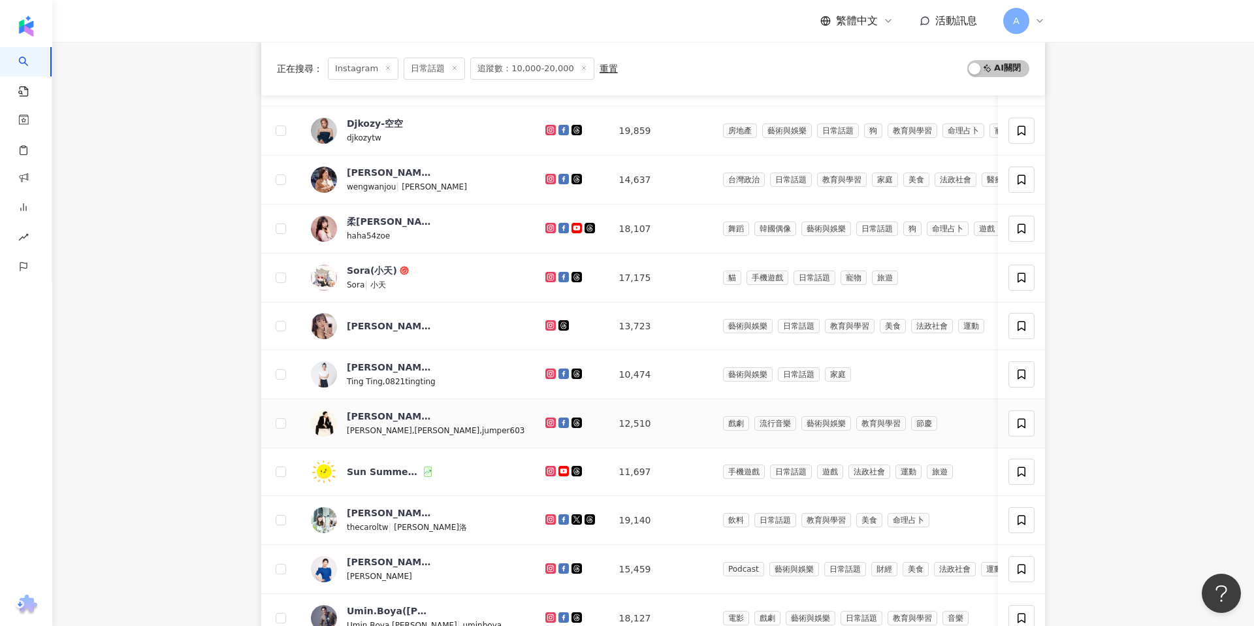
scroll to position [212, 0]
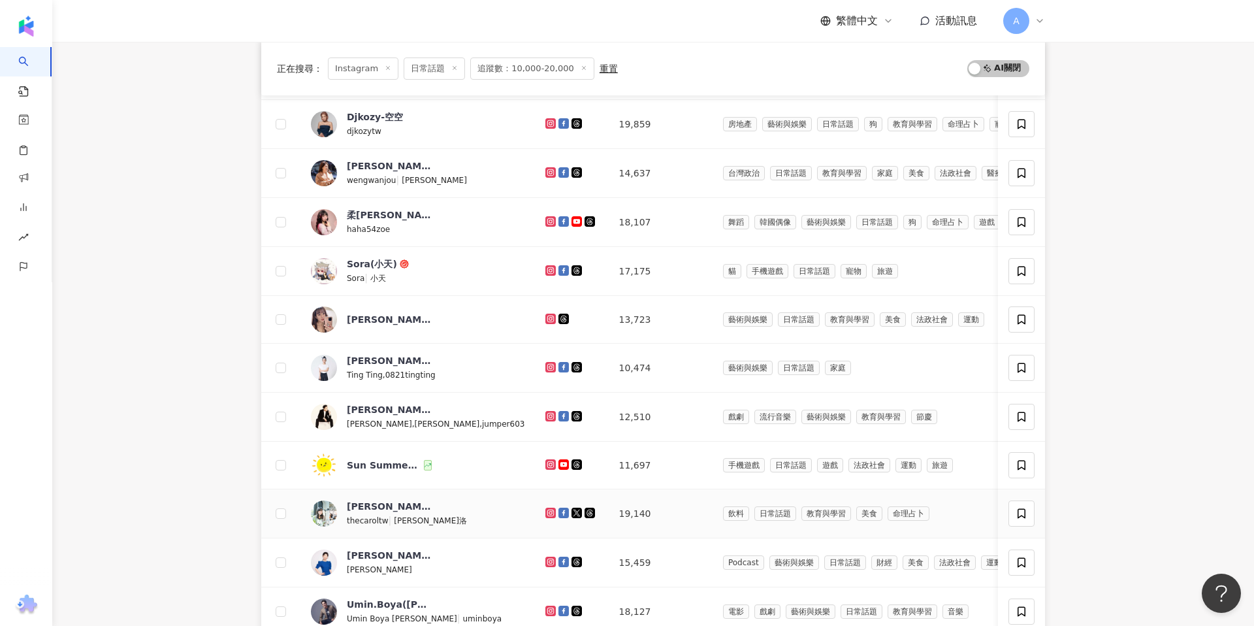
click at [548, 514] on icon at bounding box center [550, 512] width 5 height 5
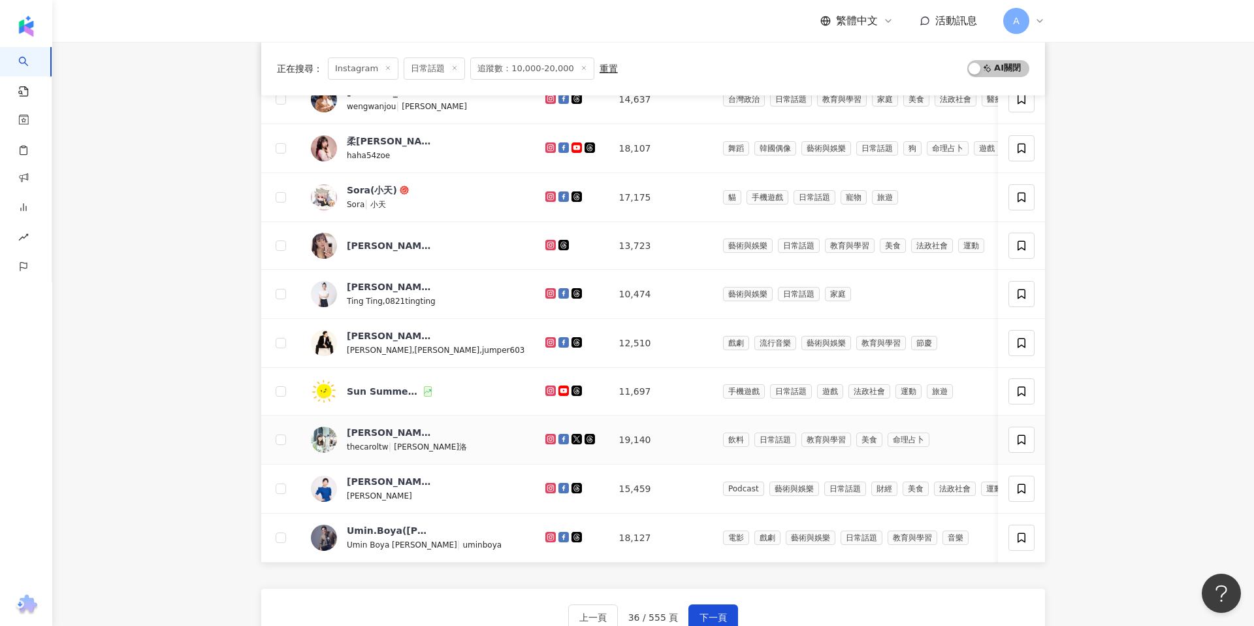
scroll to position [305, 0]
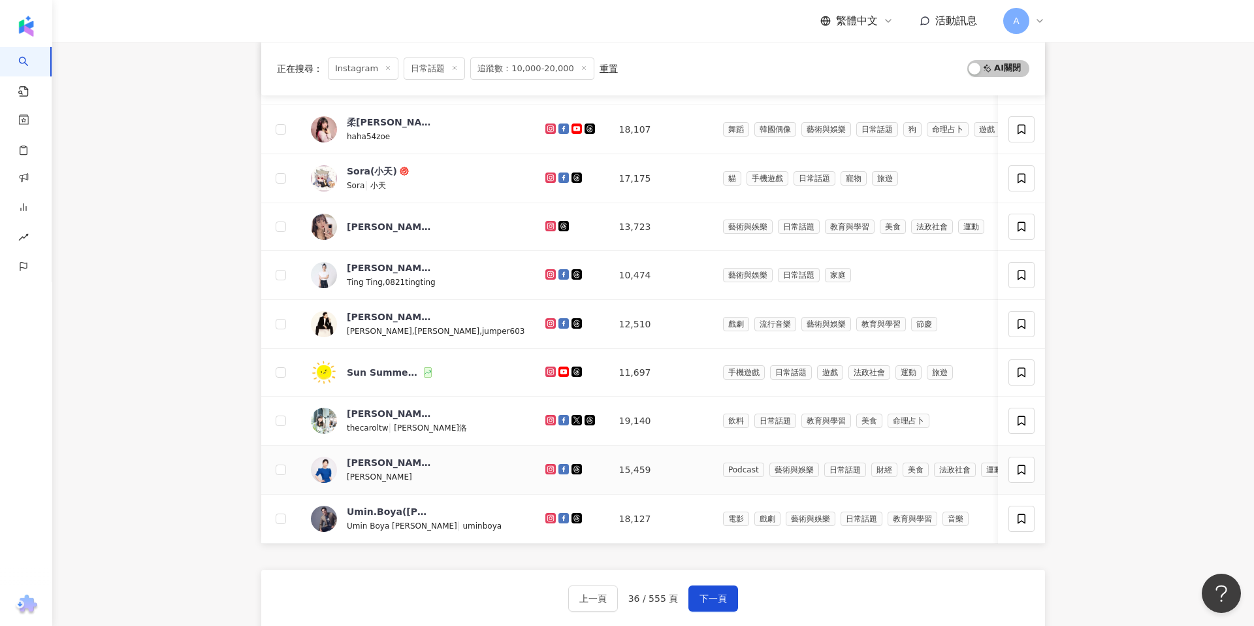
click at [546, 464] on icon at bounding box center [551, 469] width 10 height 10
click at [547, 520] on icon at bounding box center [551, 518] width 8 height 8
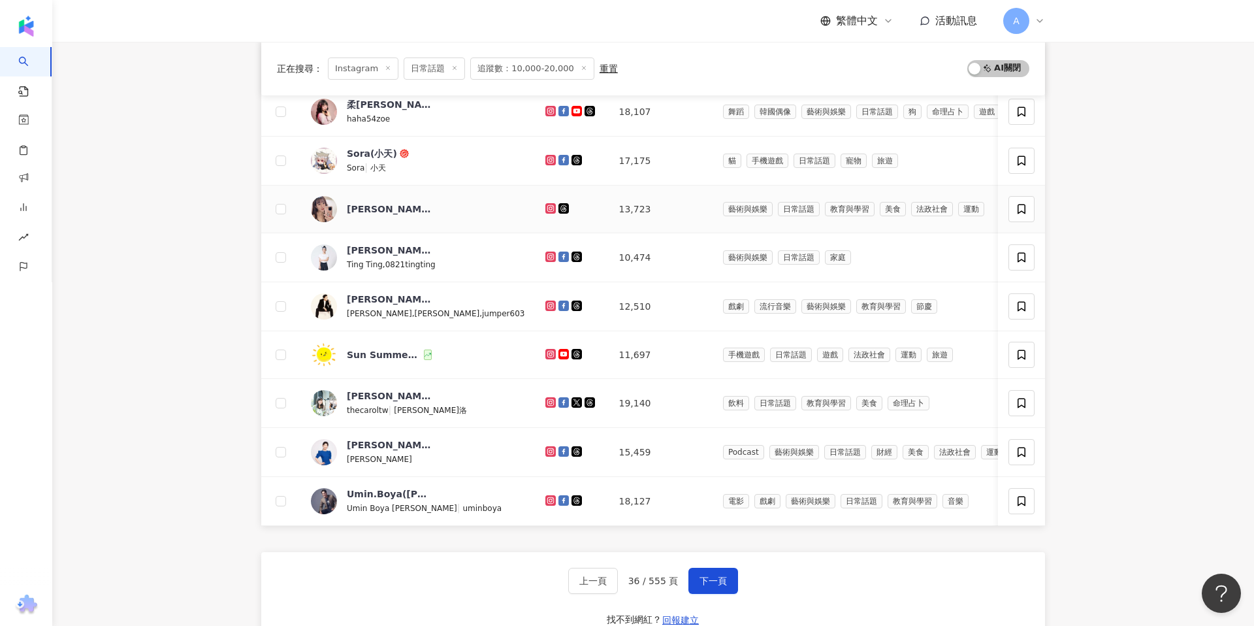
scroll to position [521, 0]
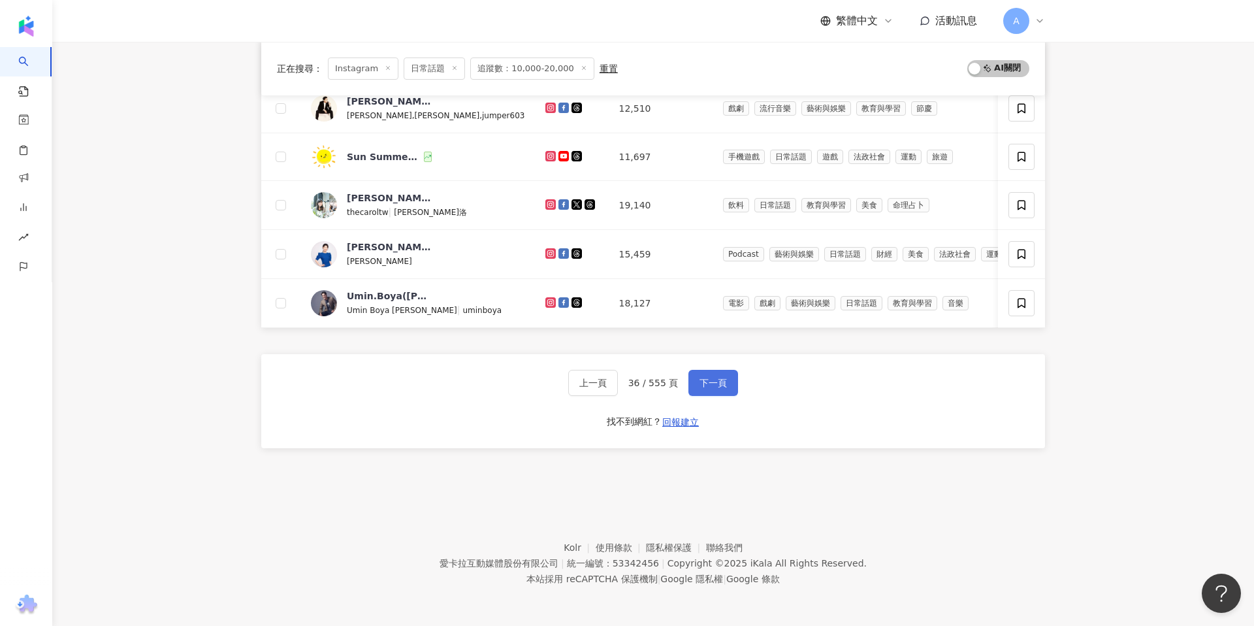
click at [710, 384] on span "下一頁" at bounding box center [713, 383] width 27 height 10
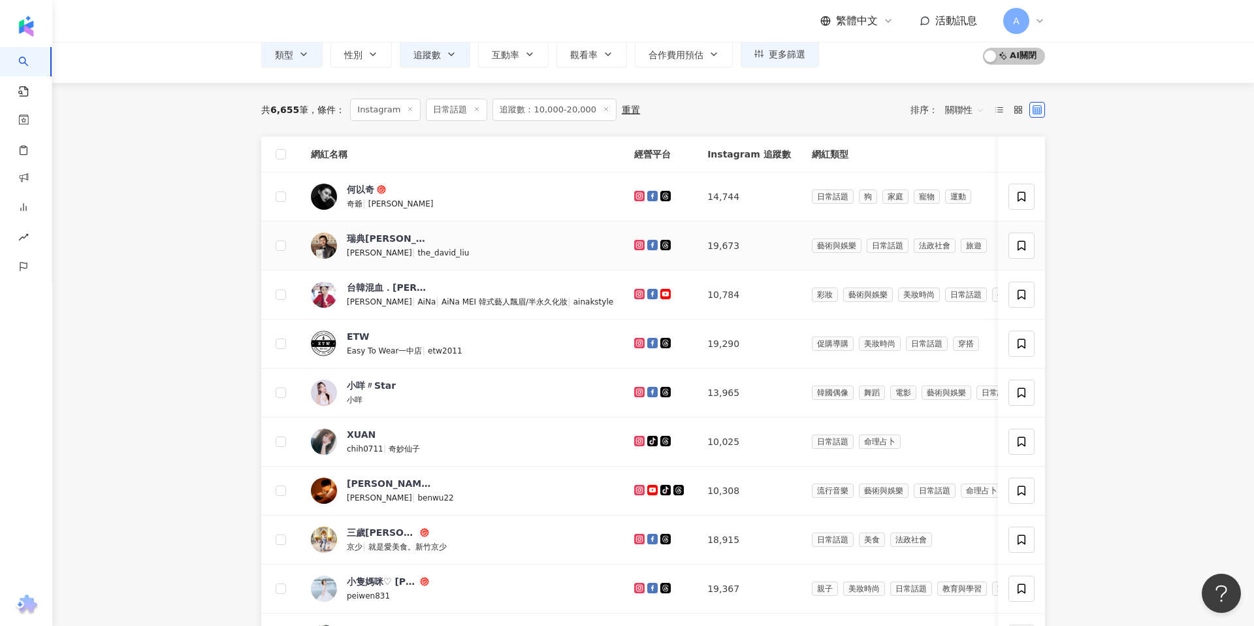
scroll to position [82, 0]
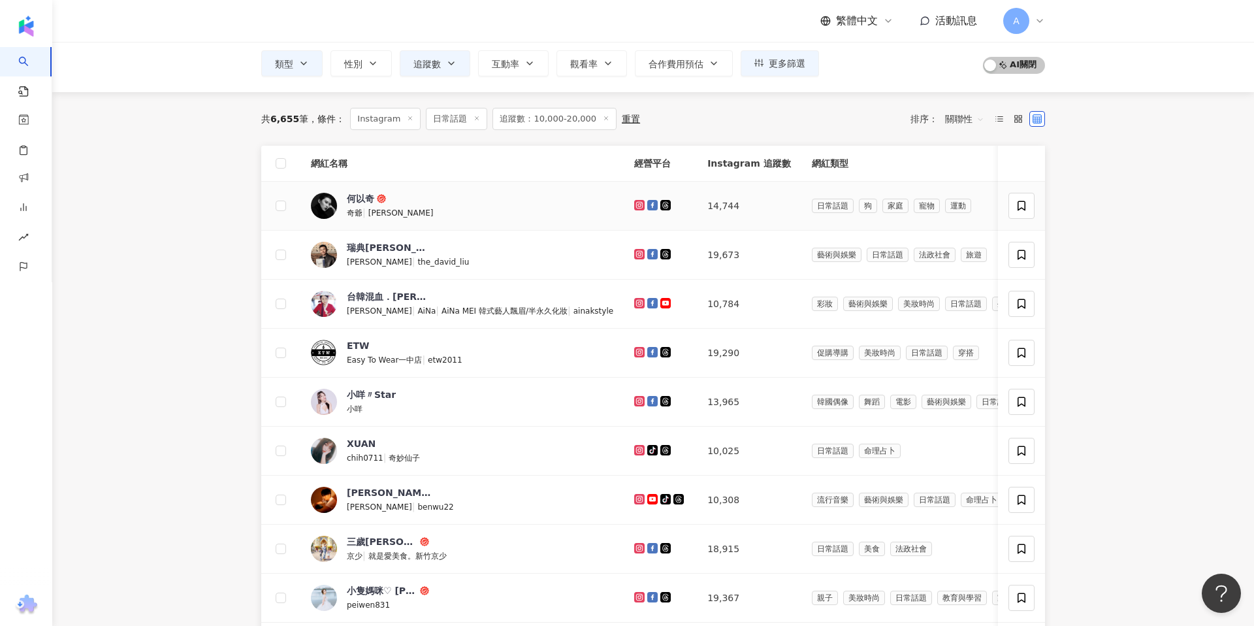
click at [634, 206] on g at bounding box center [639, 205] width 10 height 10
click at [637, 255] on icon at bounding box center [639, 253] width 5 height 5
click at [638, 303] on icon at bounding box center [639, 303] width 2 height 2
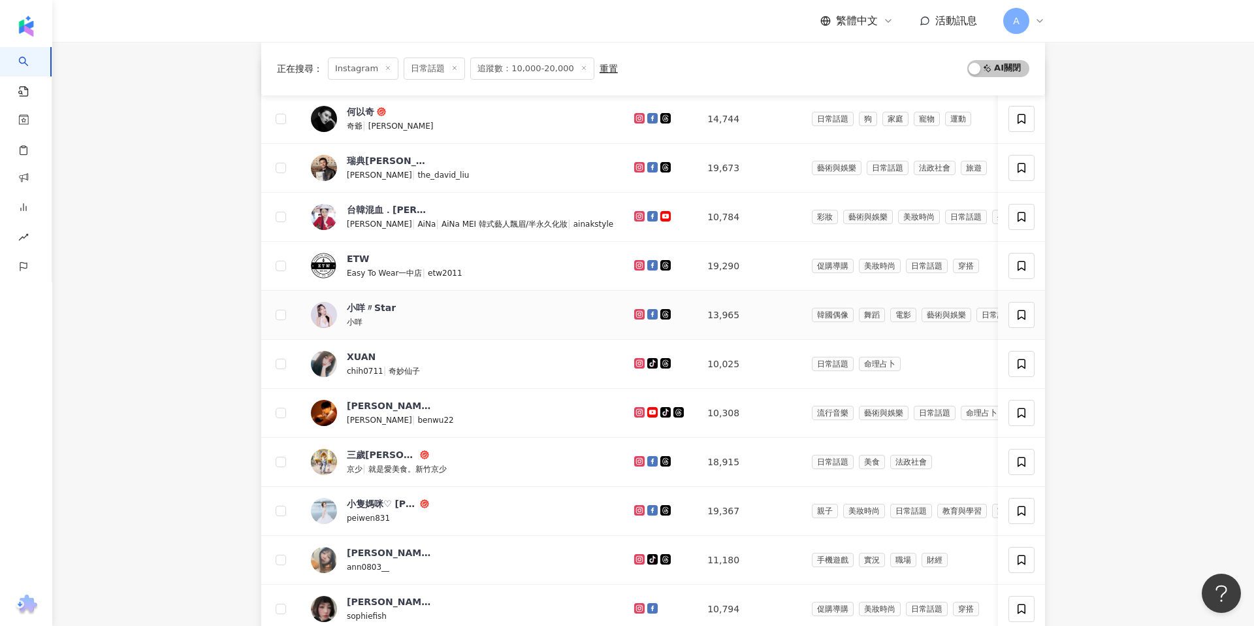
click at [636, 317] on icon at bounding box center [640, 314] width 8 height 8
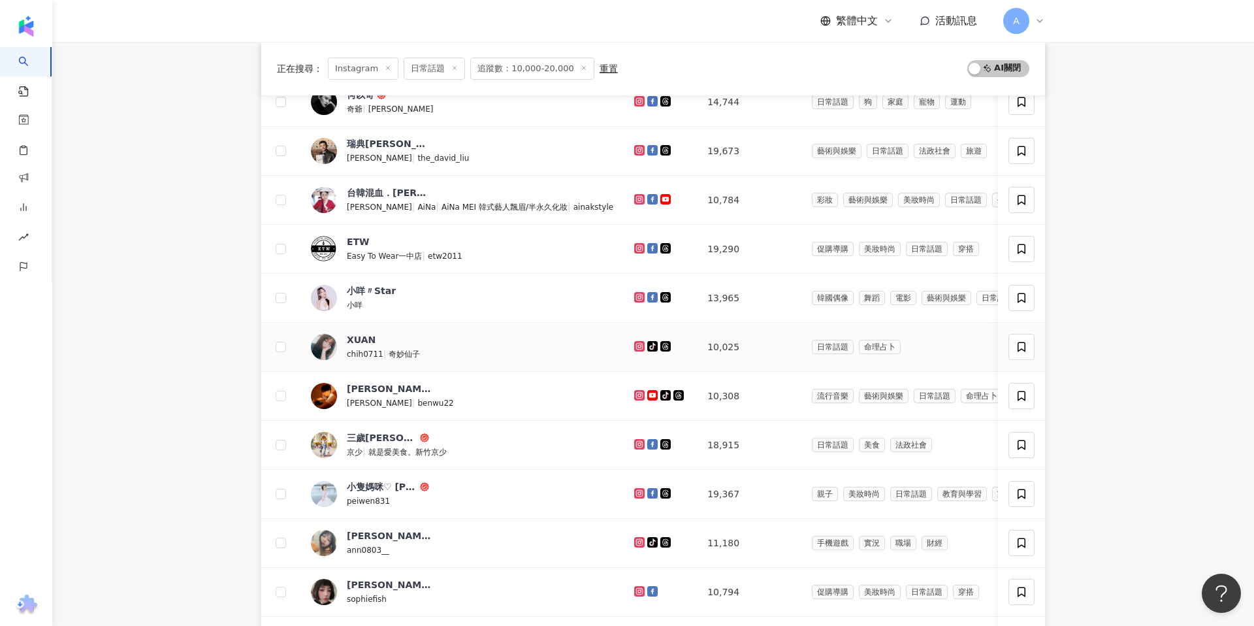
scroll to position [190, 0]
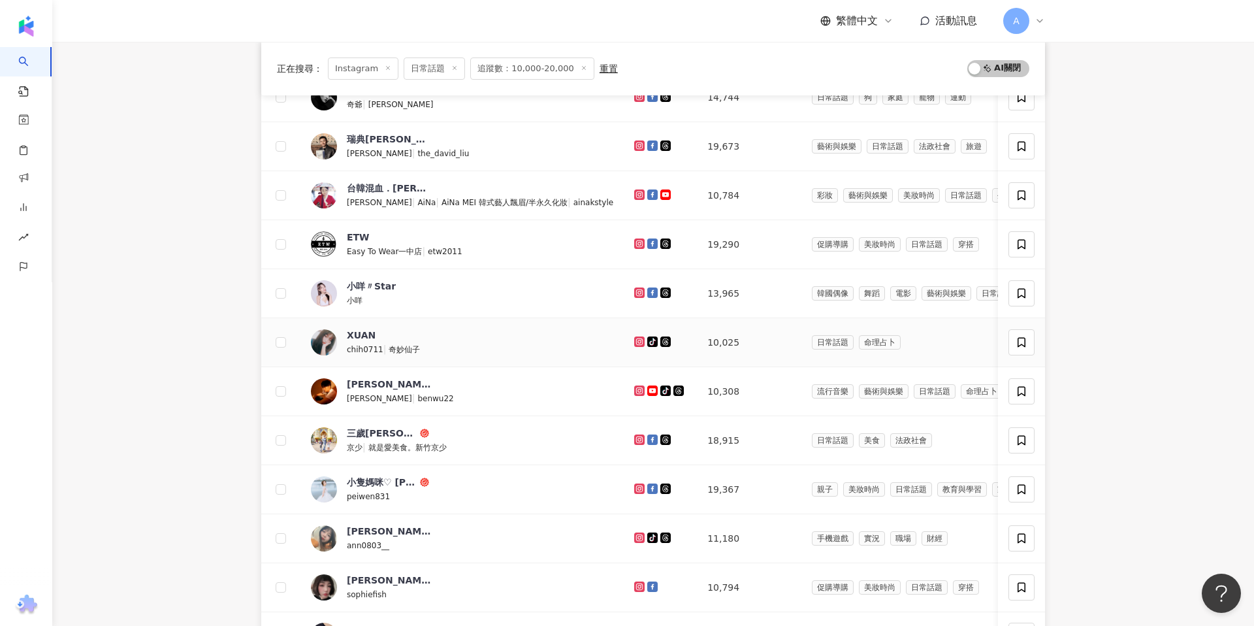
click at [636, 342] on icon at bounding box center [640, 342] width 8 height 8
click at [634, 391] on g at bounding box center [639, 390] width 10 height 10
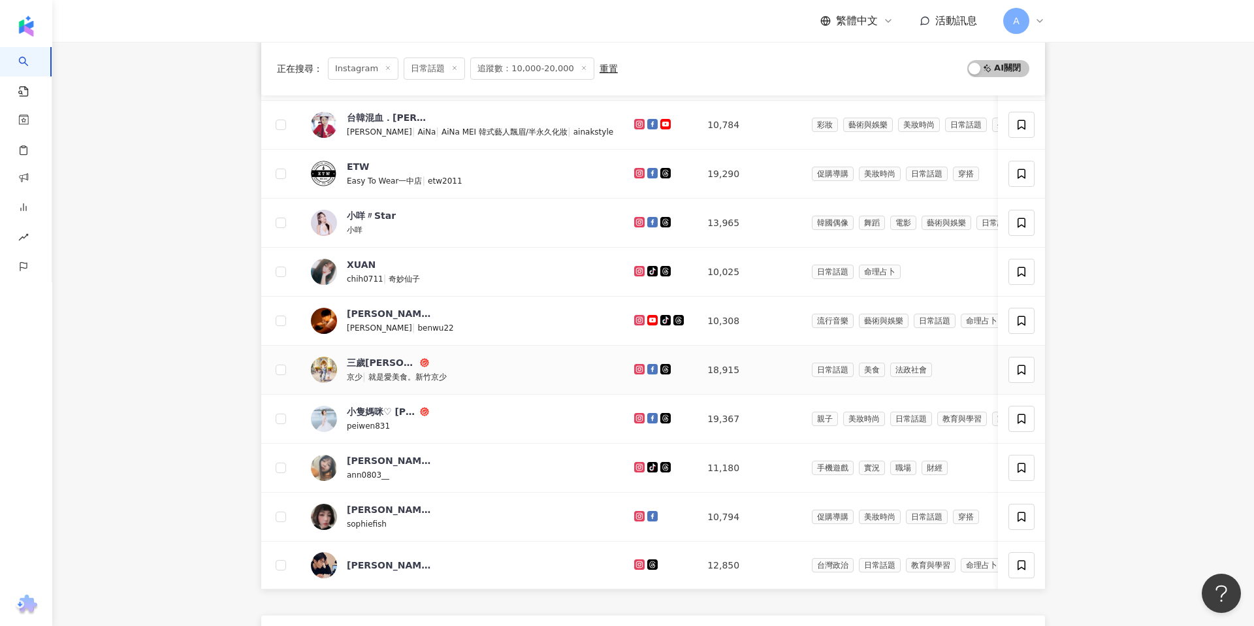
click at [636, 370] on icon at bounding box center [640, 369] width 8 height 8
click at [636, 419] on icon at bounding box center [640, 418] width 8 height 8
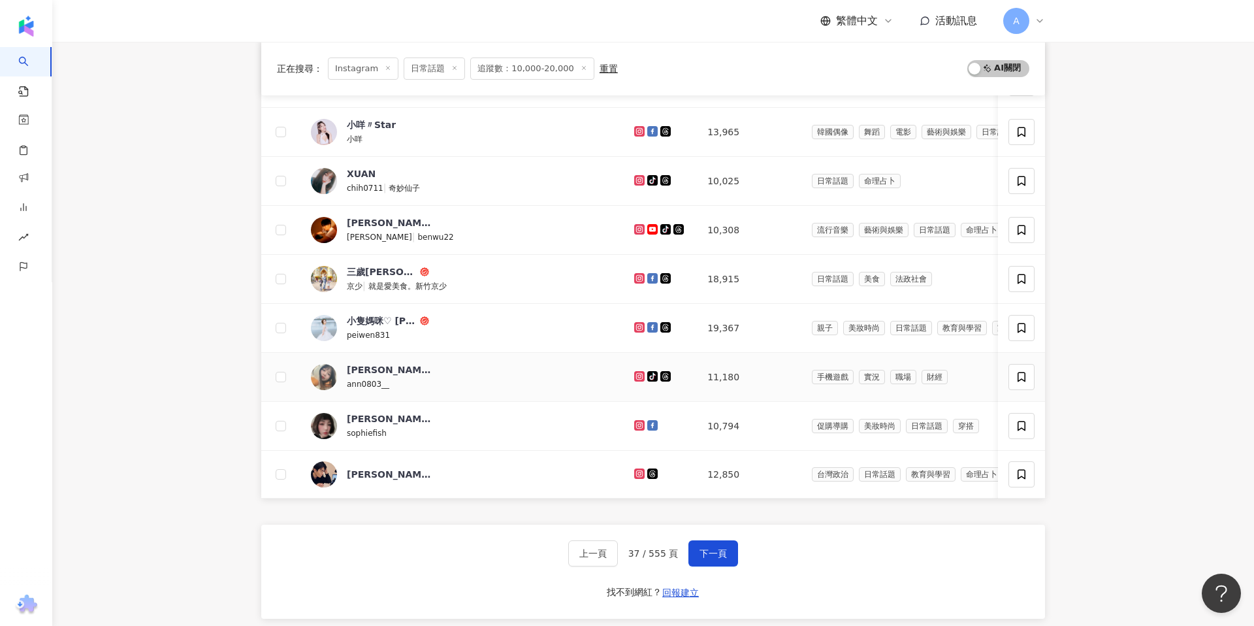
scroll to position [352, 0]
click at [637, 373] on icon at bounding box center [639, 374] width 5 height 5
click at [637, 422] on icon at bounding box center [639, 423] width 5 height 5
click at [637, 470] on icon at bounding box center [639, 472] width 5 height 5
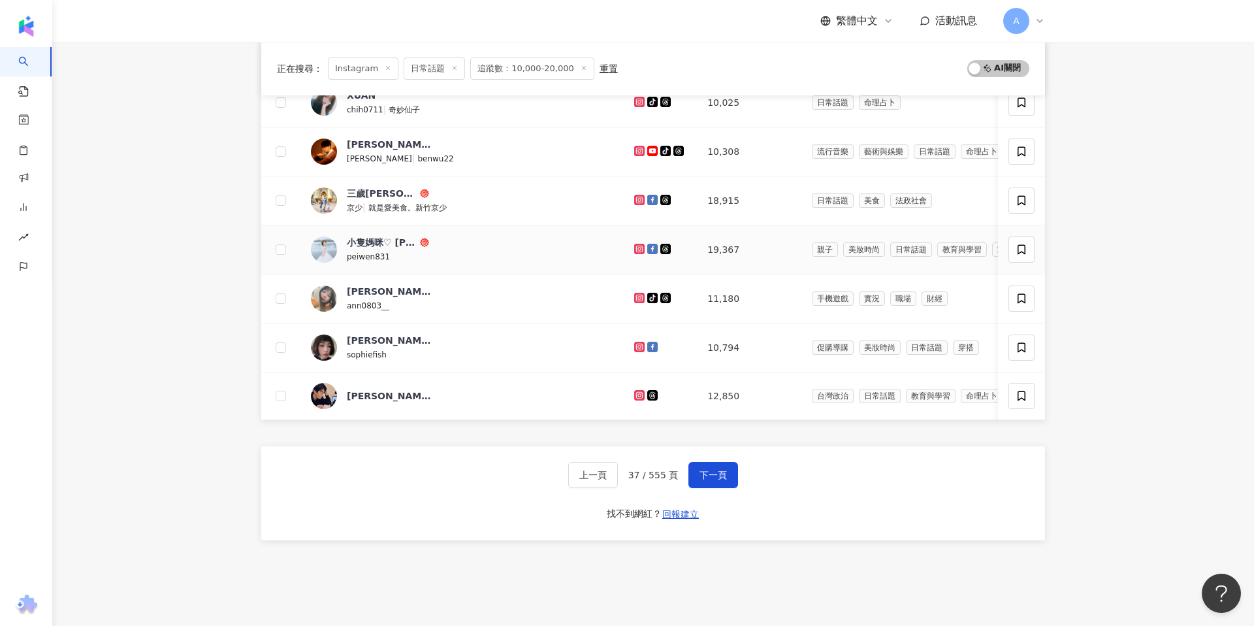
scroll to position [437, 0]
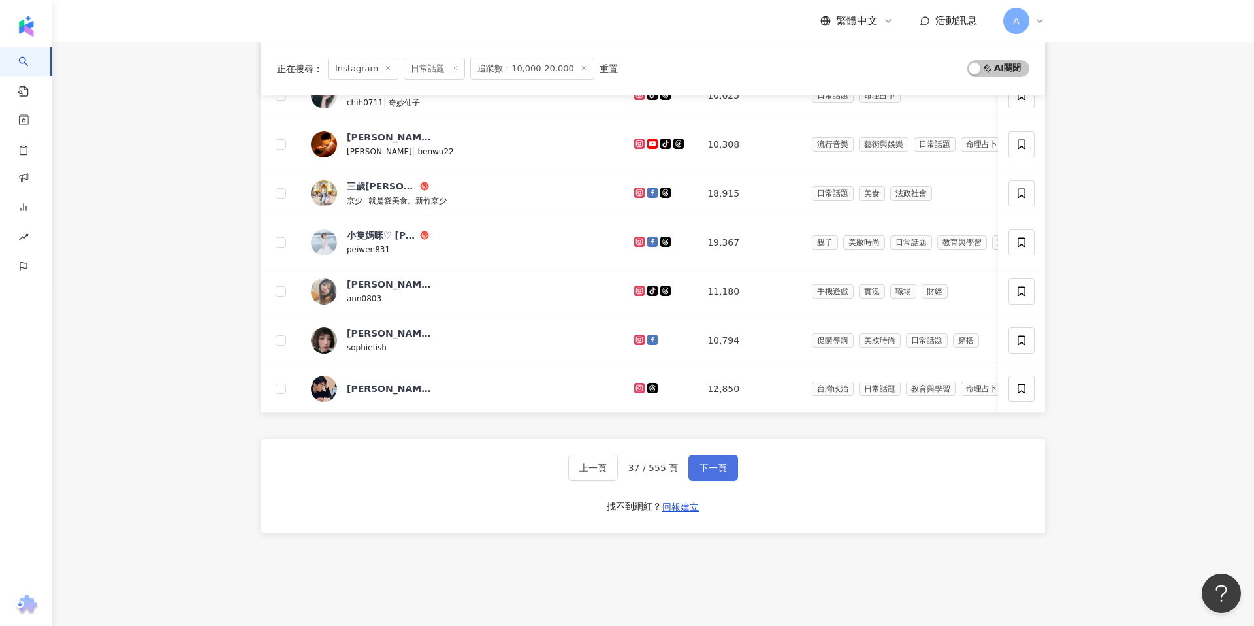
click at [715, 463] on span "下一頁" at bounding box center [713, 468] width 27 height 10
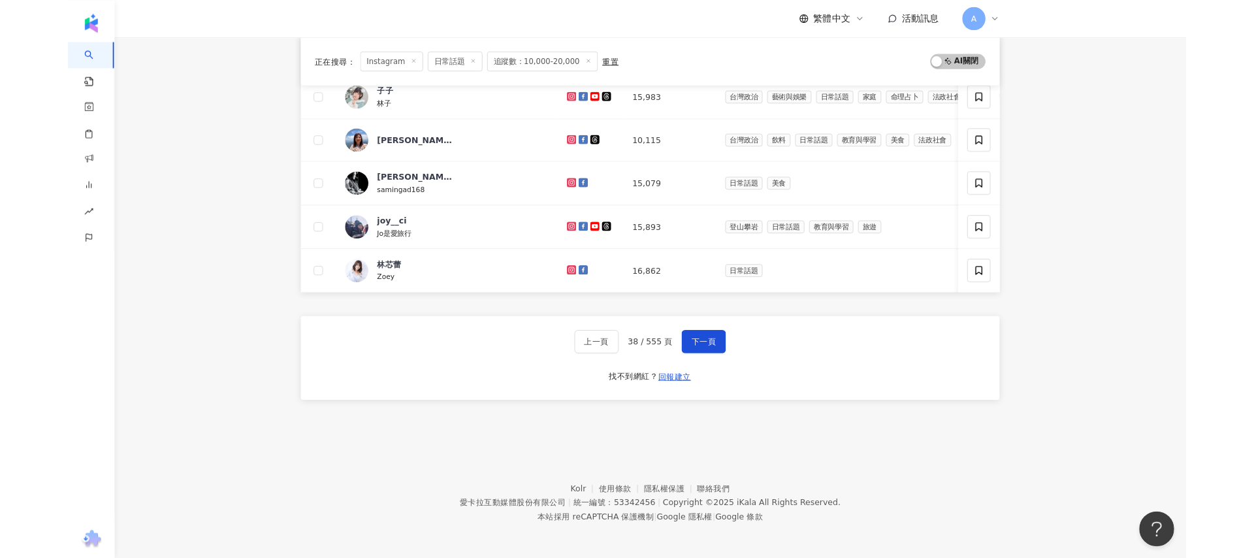
scroll to position [520, 0]
